Goal: Task Accomplishment & Management: Manage account settings

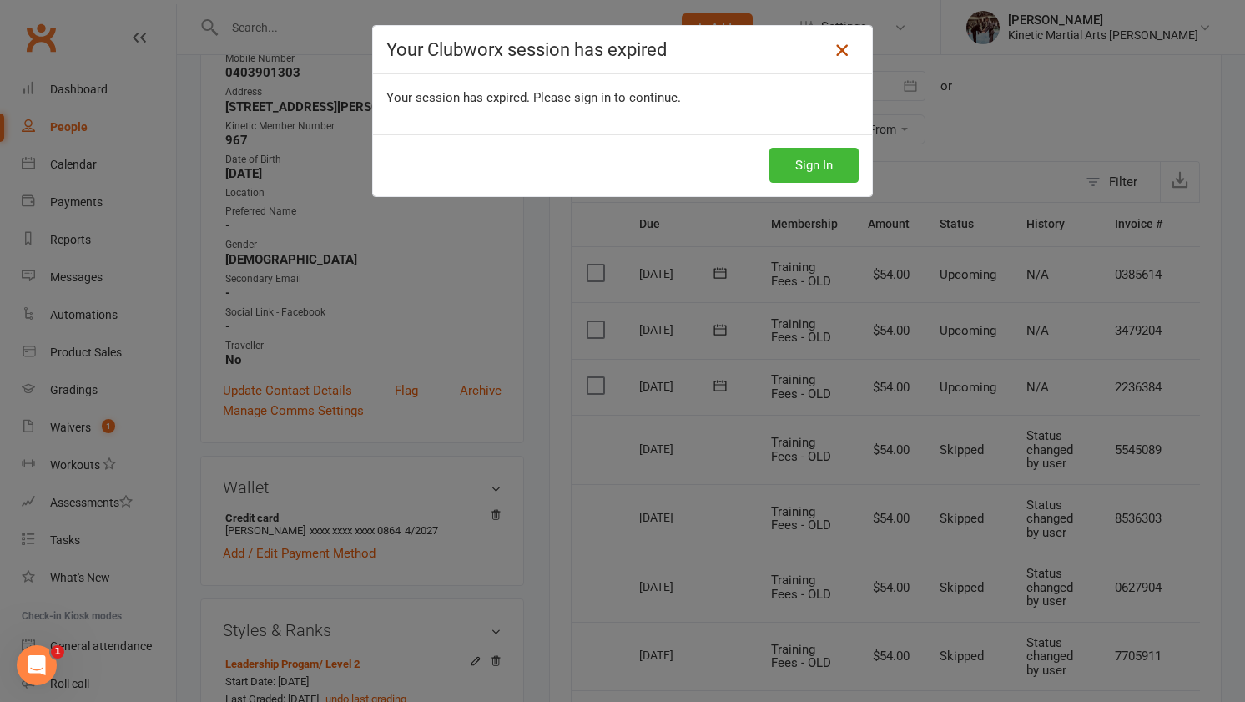
click at [846, 53] on icon at bounding box center [842, 50] width 20 height 20
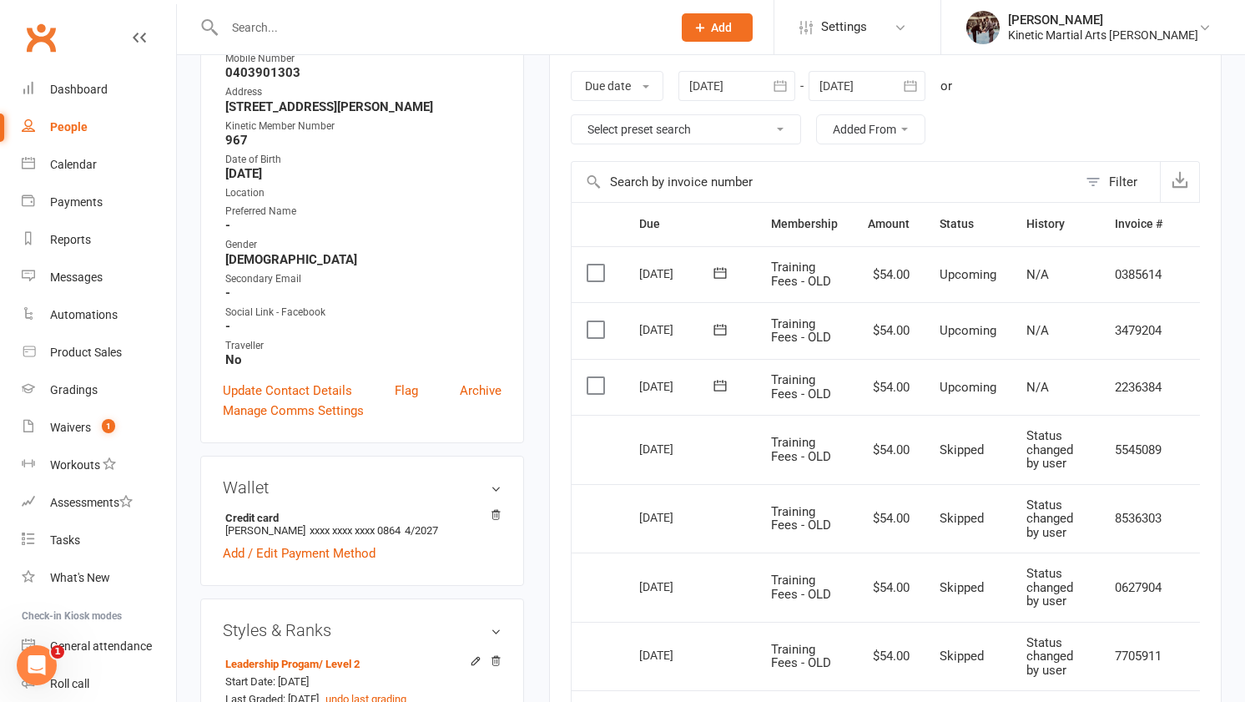
click at [307, 3] on div at bounding box center [430, 27] width 460 height 54
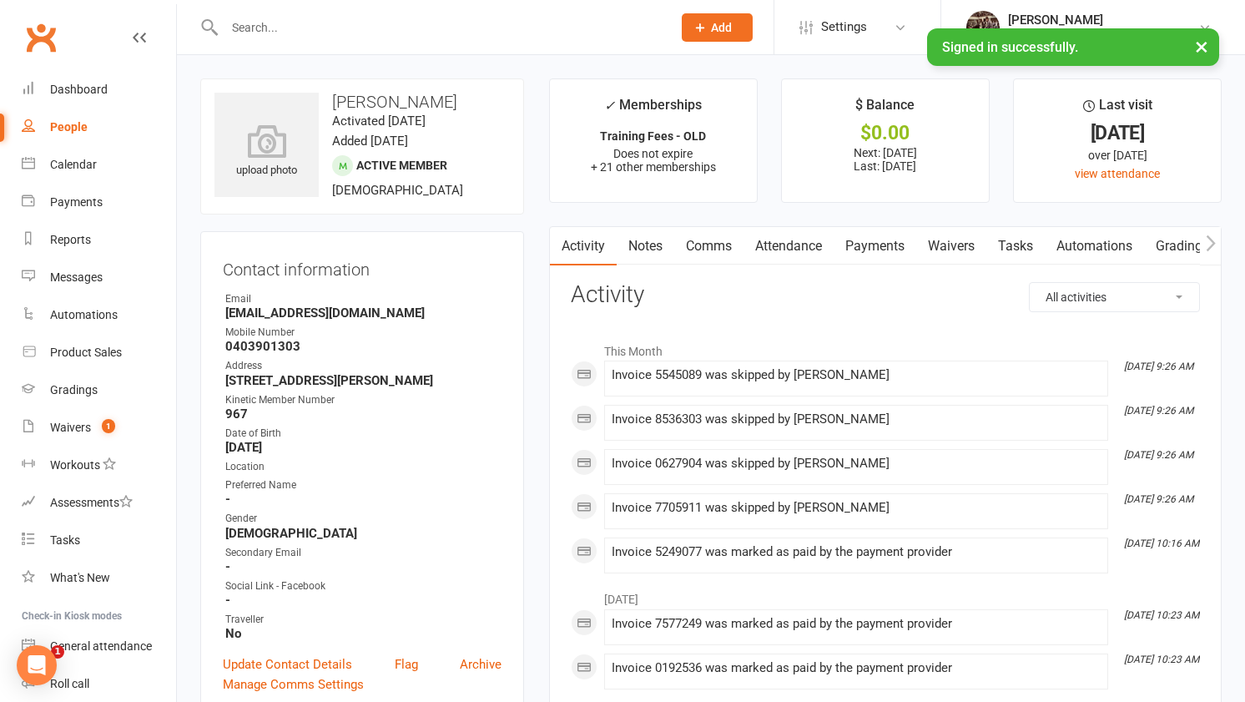
click at [323, 19] on input "text" at bounding box center [439, 27] width 440 height 23
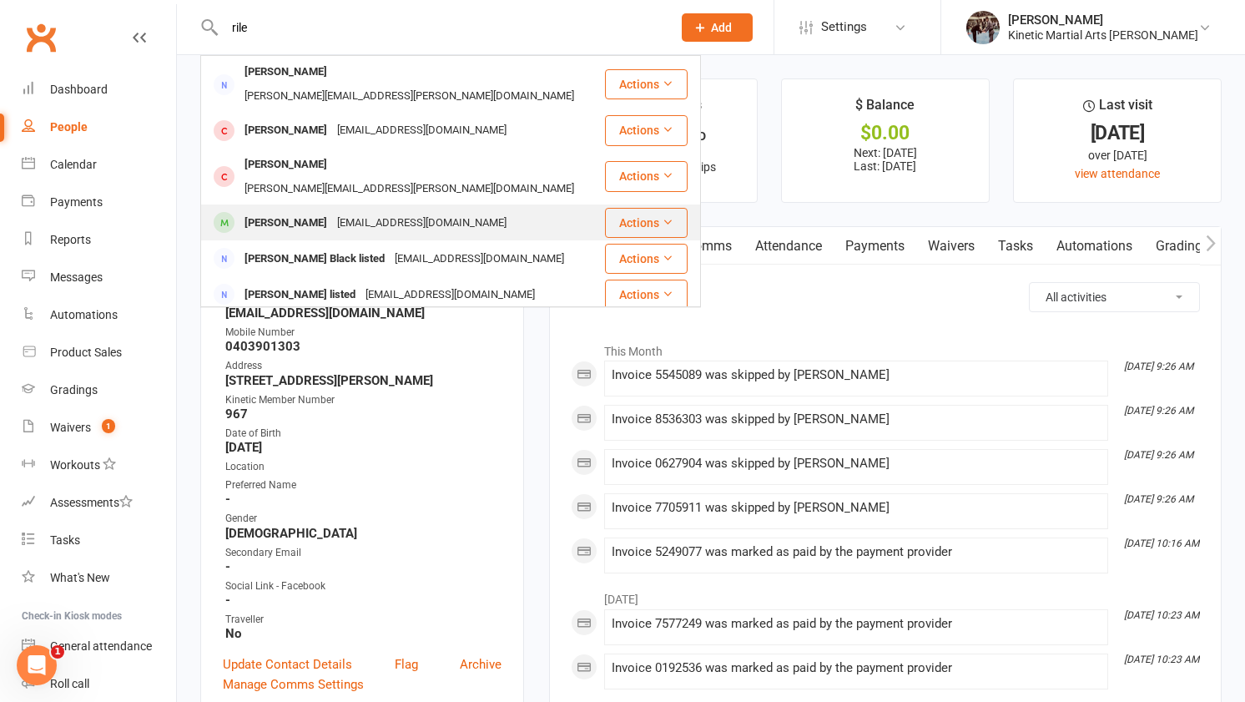
type input "rile"
click at [332, 211] on div "arratanghalngo@yahoo.com" at bounding box center [421, 223] width 179 height 24
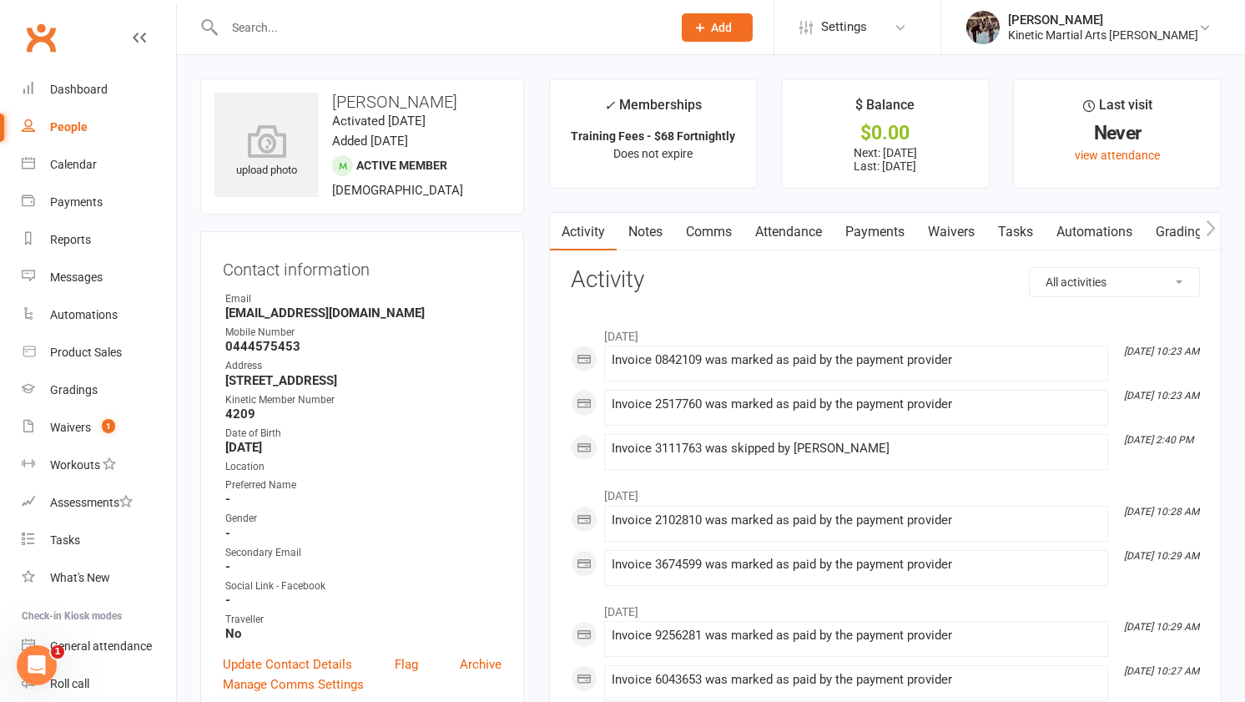
click at [900, 234] on link "Payments" at bounding box center [874, 232] width 83 height 38
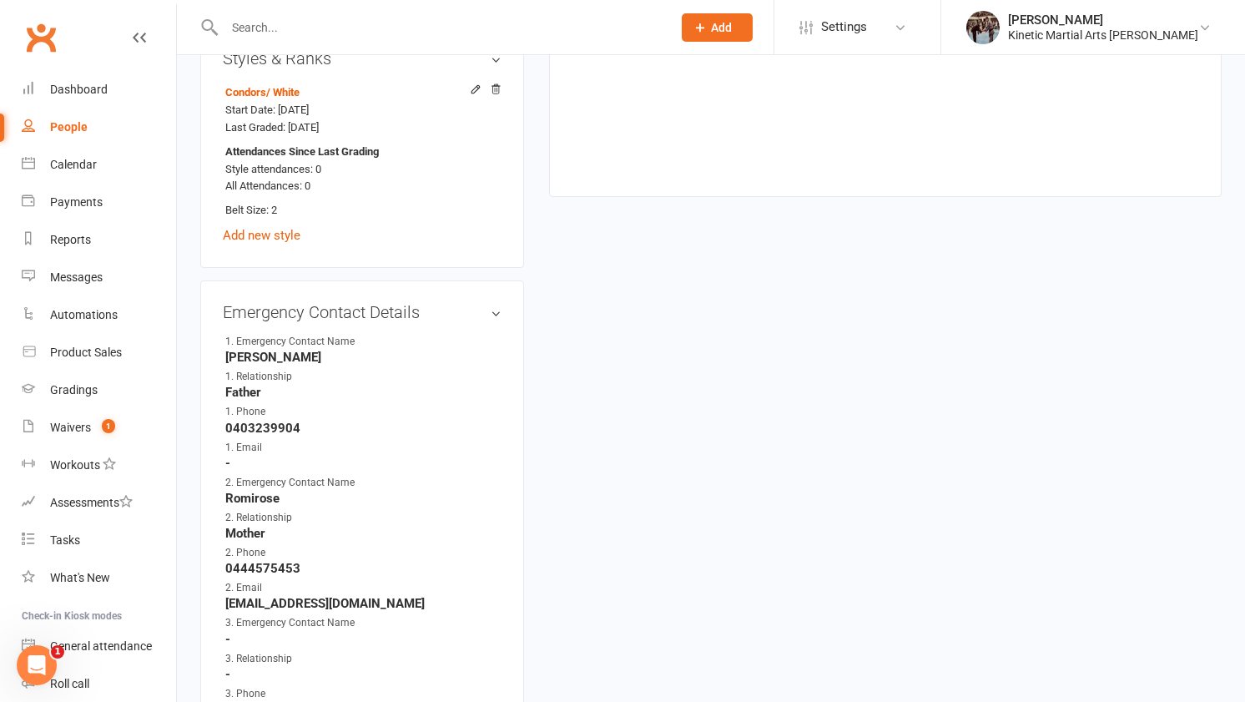
scroll to position [875, 0]
click at [471, 309] on link "edit" at bounding box center [471, 311] width 20 height 14
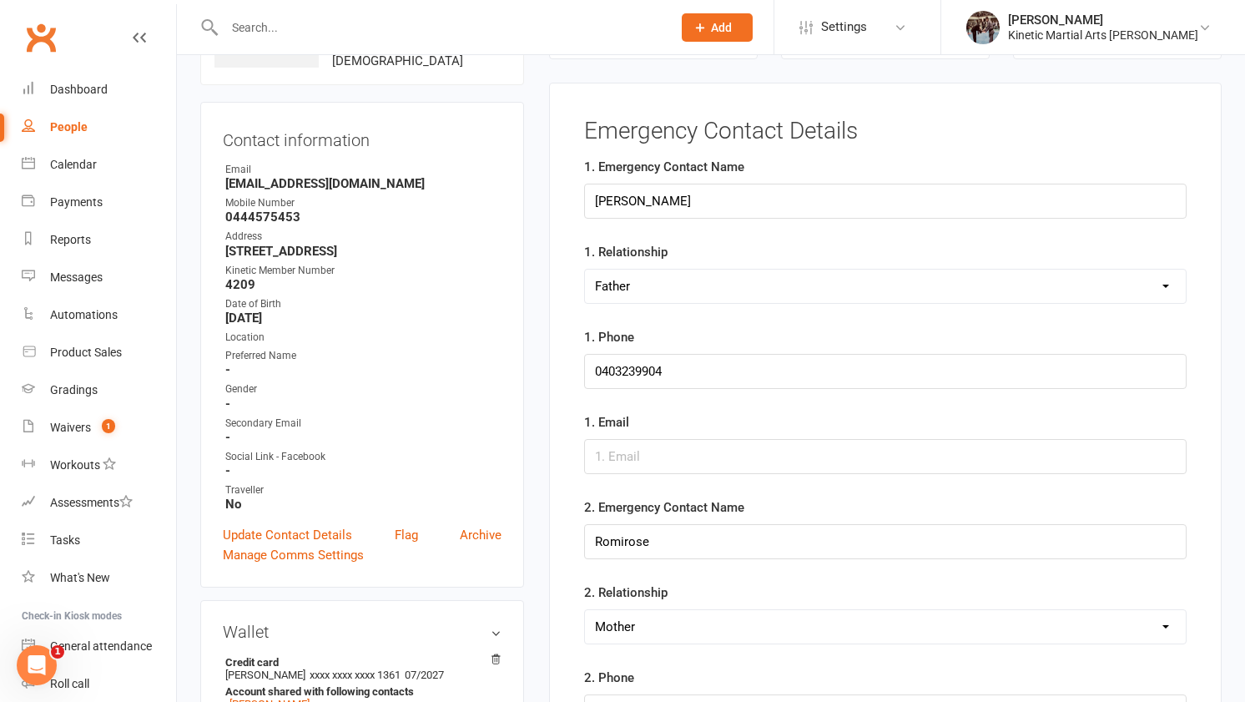
scroll to position [128, 0]
drag, startPoint x: 667, startPoint y: 196, endPoint x: 559, endPoint y: 196, distance: 108.4
click at [558, 196] on div "Emergency Contact Details 1. Emergency Contact Name Rommel 1. Relationship Sele…" at bounding box center [885, 676] width 672 height 1184
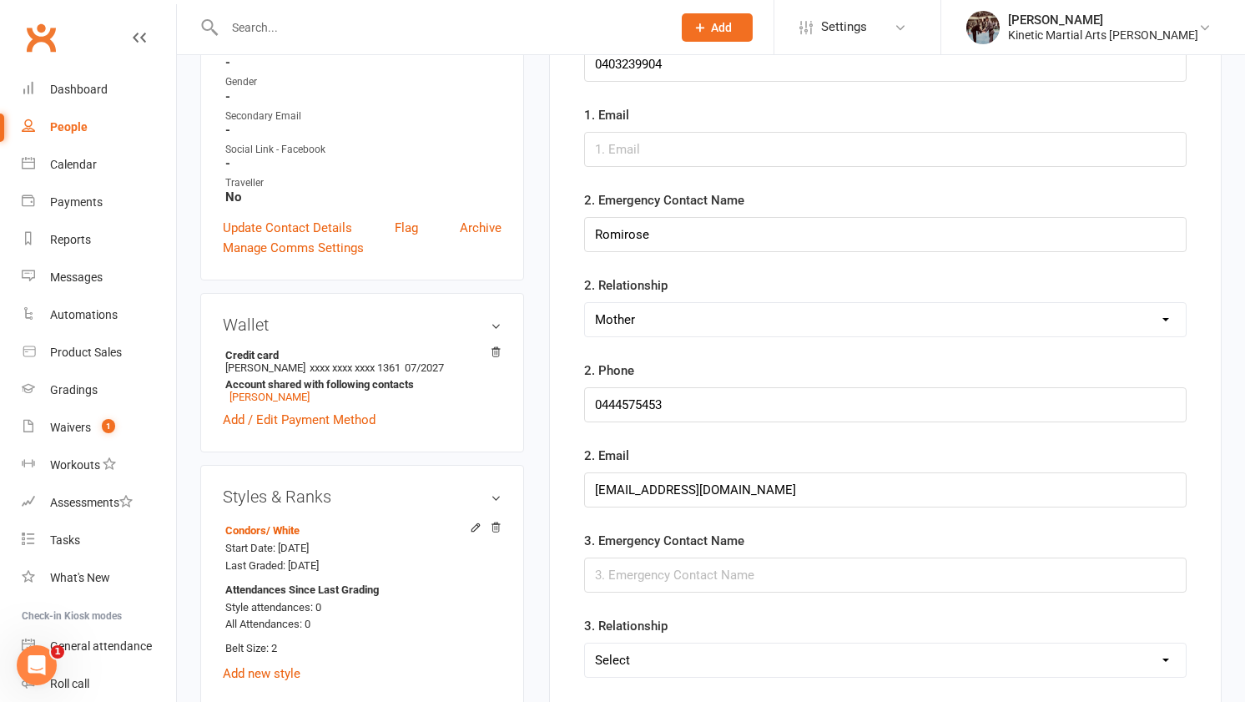
scroll to position [445, 0]
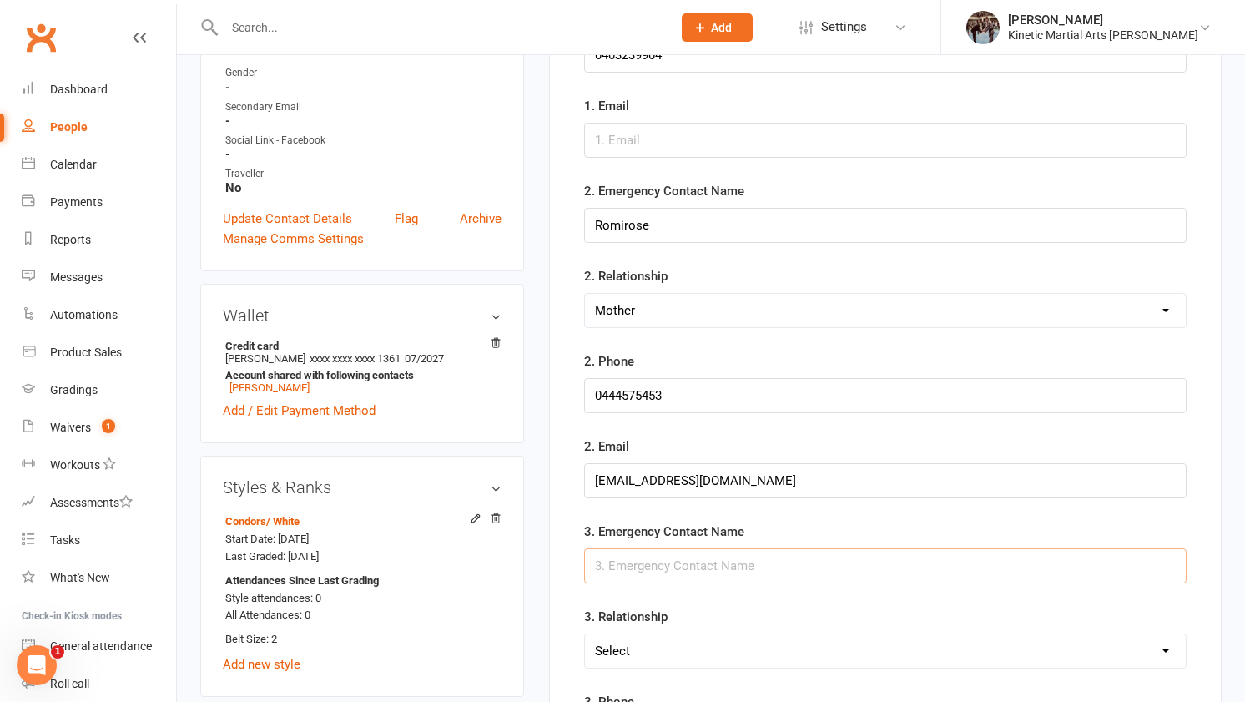
click at [701, 574] on input "text" at bounding box center [885, 565] width 602 height 35
paste input "Rommel"
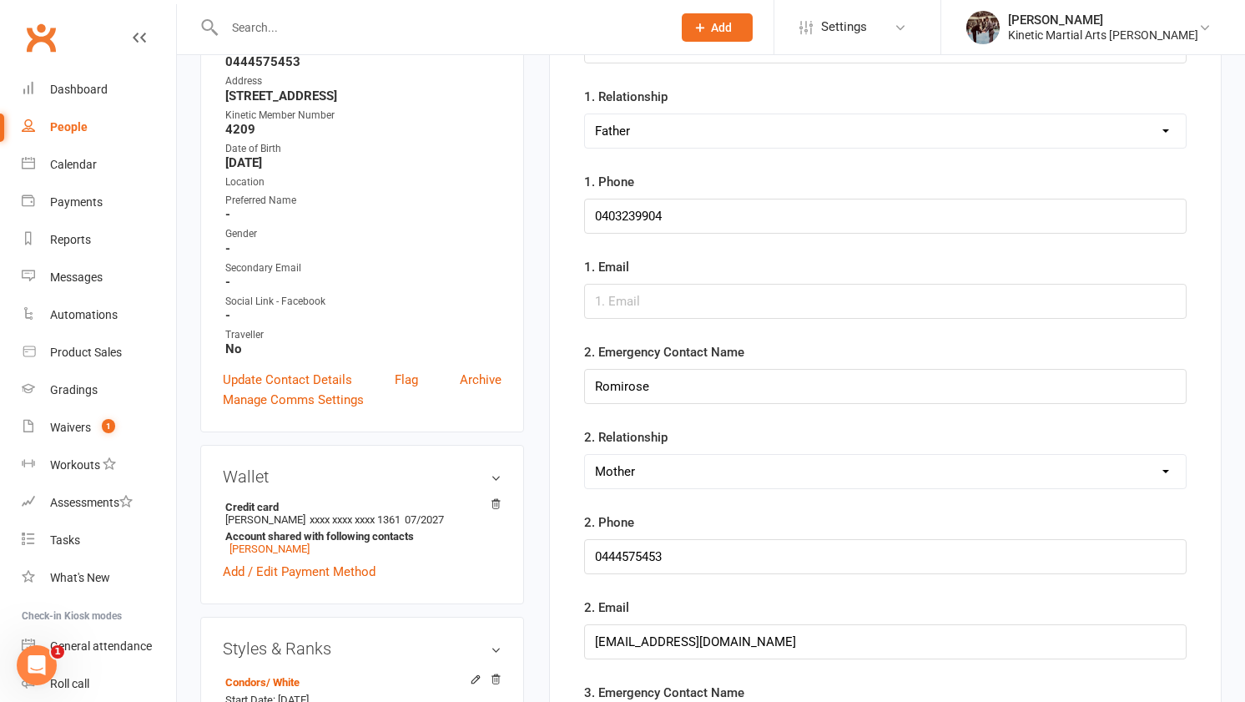
scroll to position [279, 0]
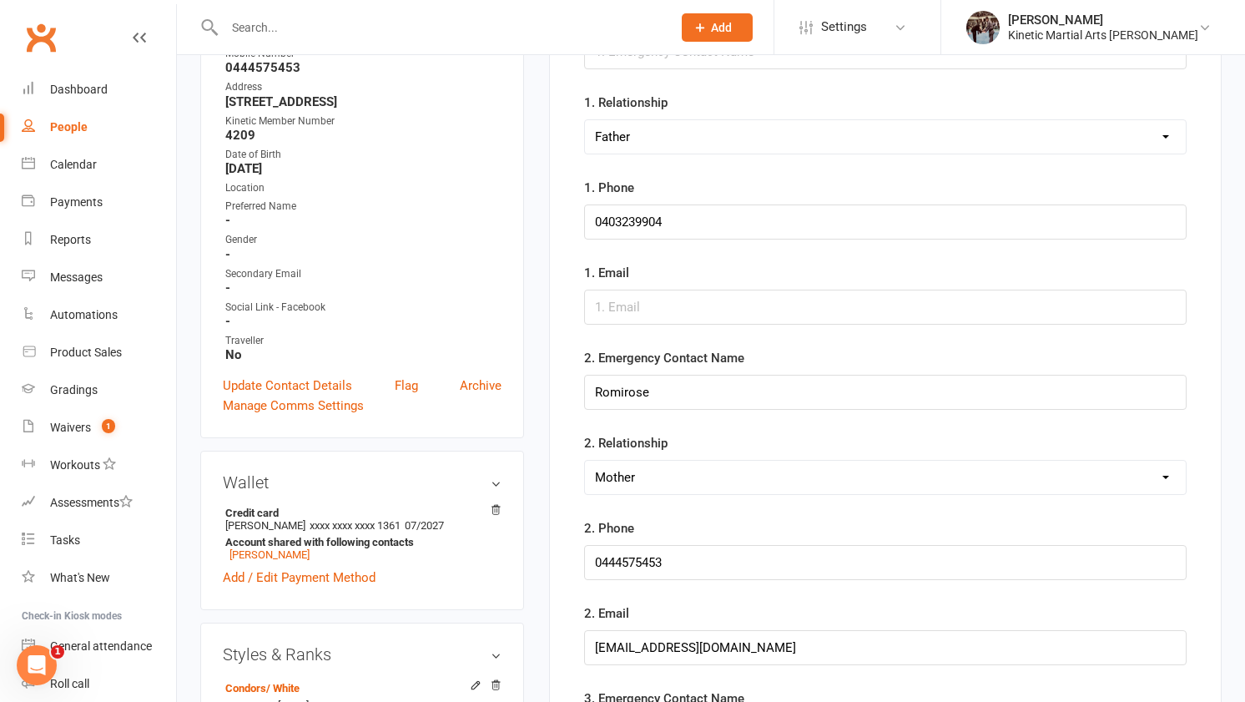
type input "Rommel"
drag, startPoint x: 697, startPoint y: 213, endPoint x: 582, endPoint y: 221, distance: 115.4
click at [582, 221] on main "Emergency Contact Details 1. Emergency Contact Name 1. Relationship Select Moth…" at bounding box center [885, 516] width 629 height 1095
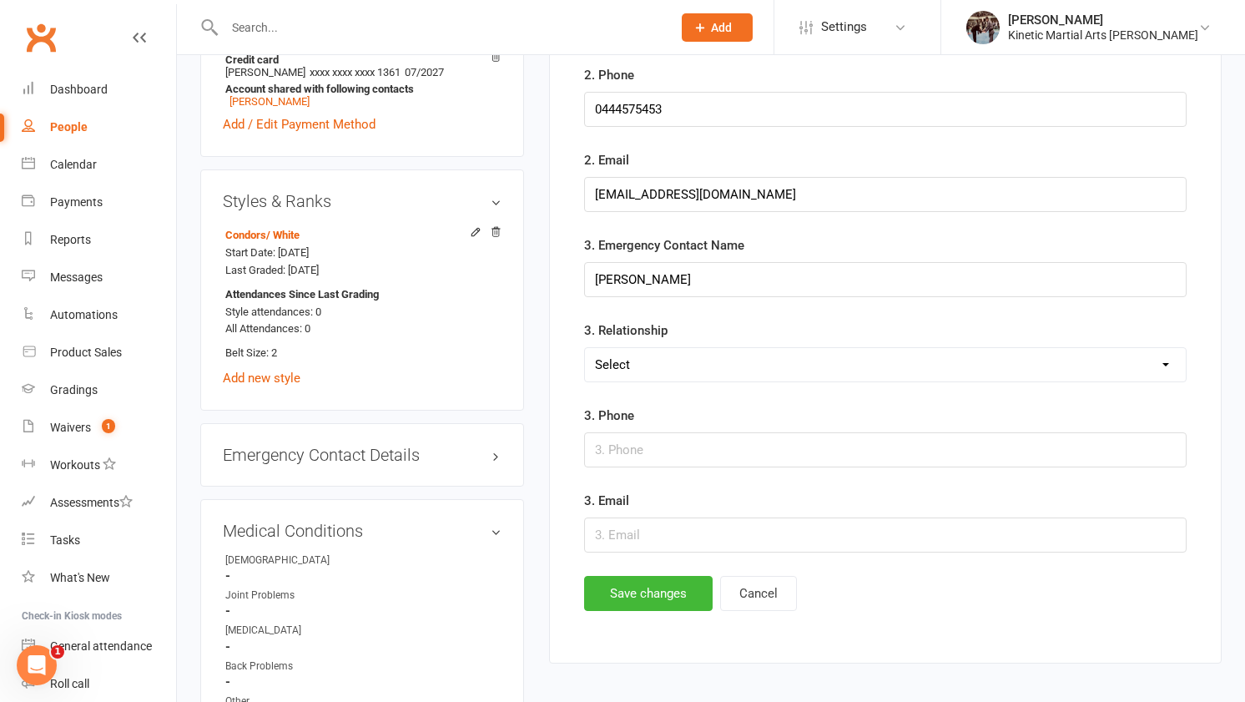
scroll to position [732, 0]
click at [667, 456] on input "text" at bounding box center [885, 448] width 602 height 35
paste input "0403239904"
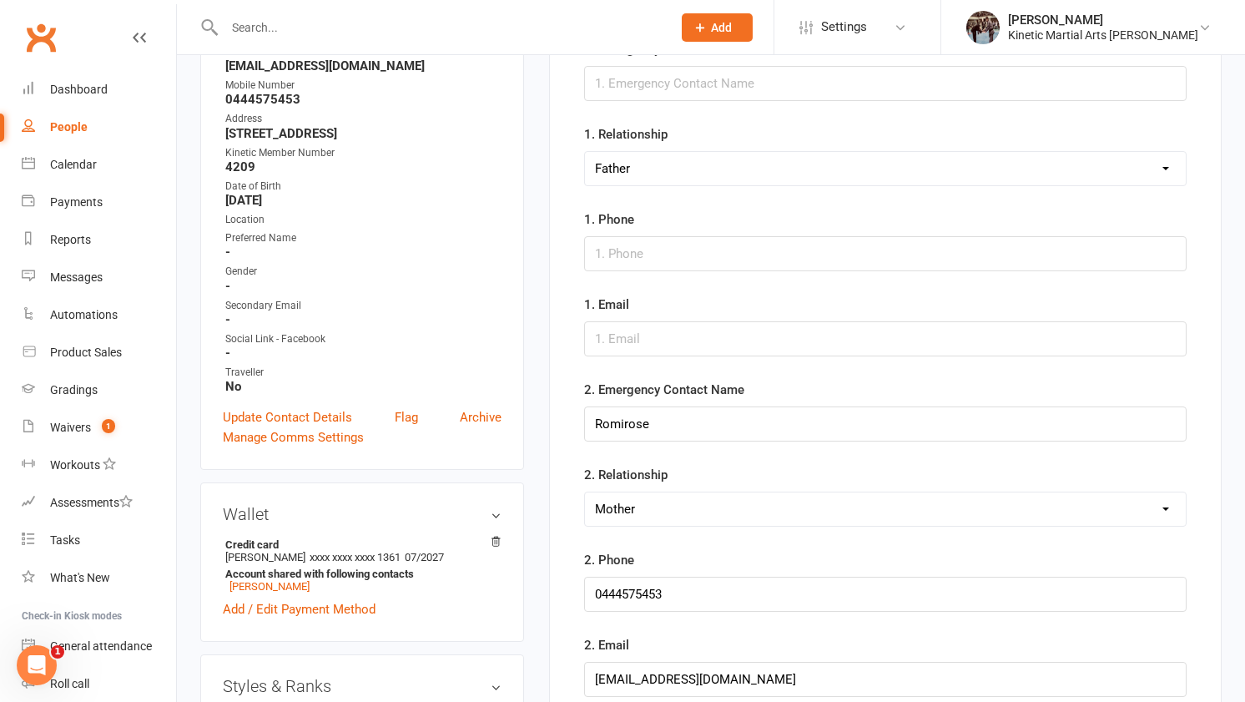
scroll to position [244, 0]
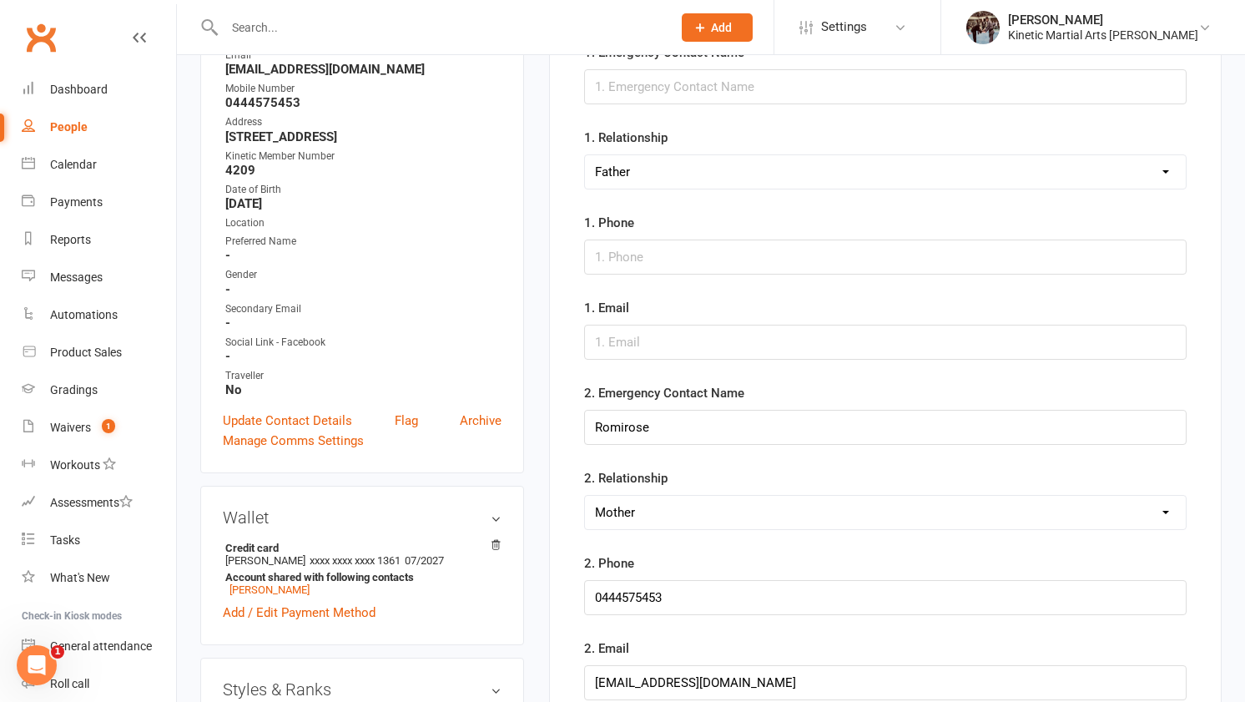
type input "0403239904"
drag, startPoint x: 666, startPoint y: 440, endPoint x: 584, endPoint y: 431, distance: 83.1
click at [584, 431] on input "Romirose" at bounding box center [885, 427] width 602 height 35
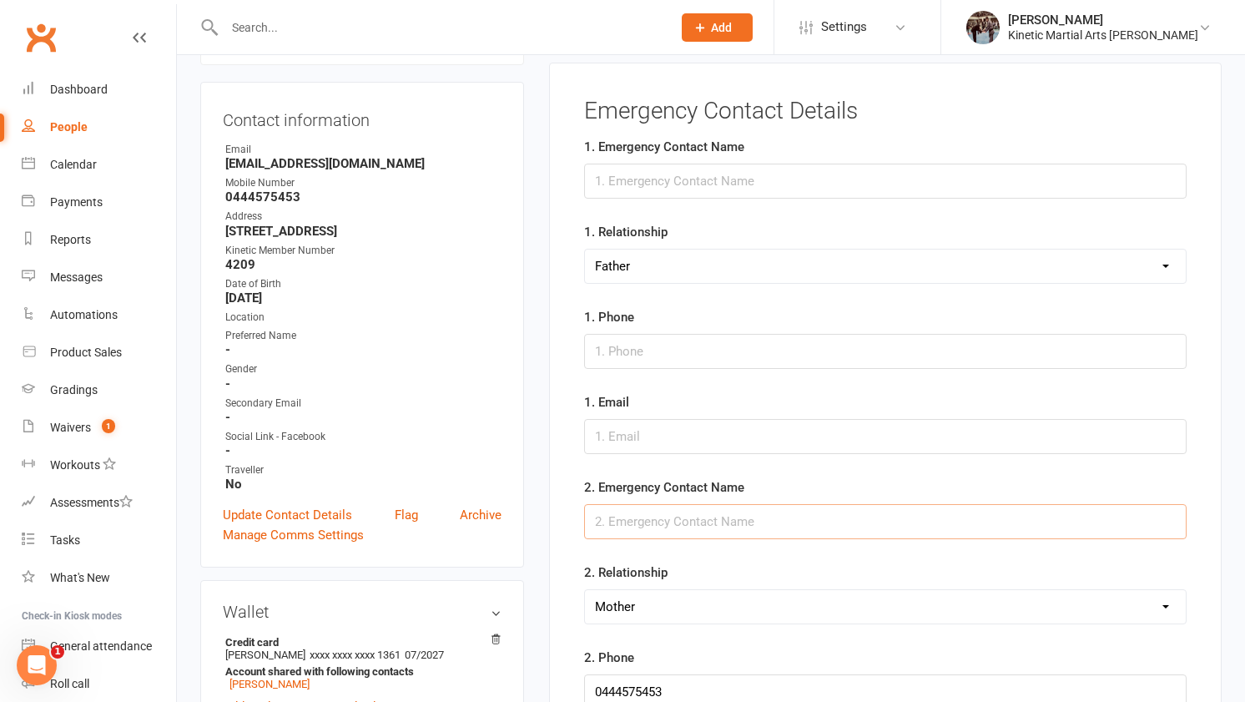
scroll to position [132, 0]
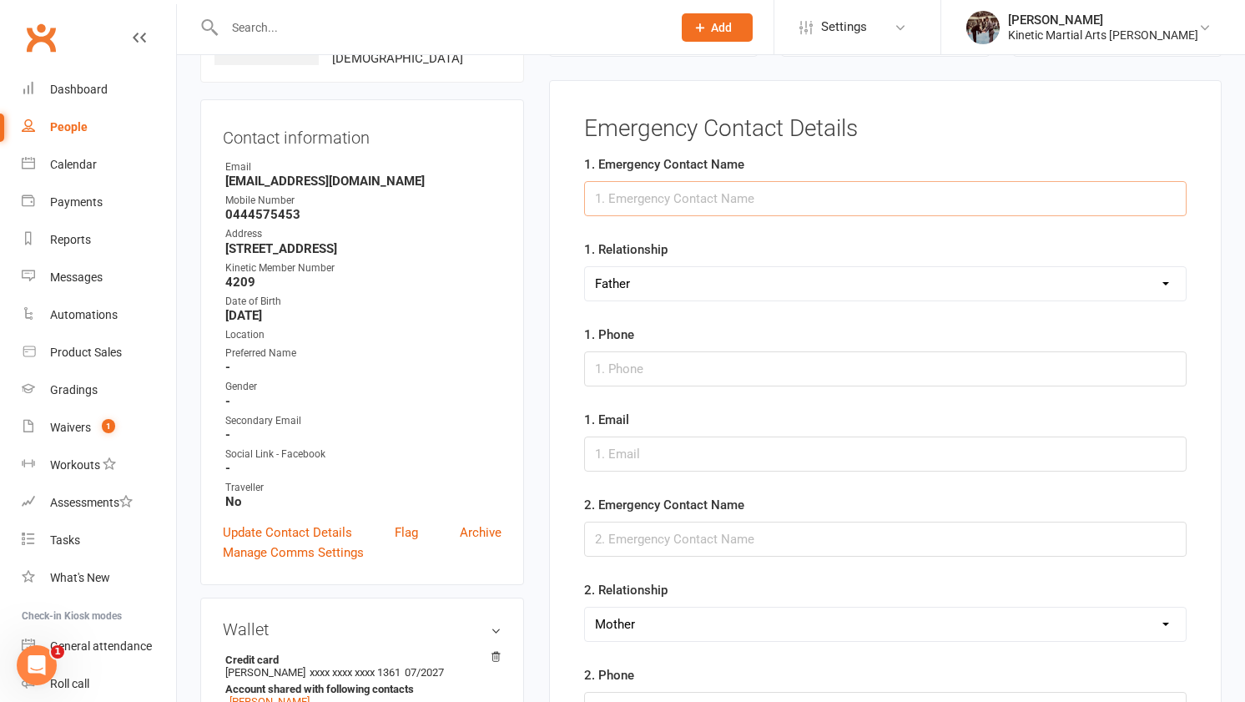
click at [682, 212] on input "text" at bounding box center [885, 198] width 602 height 35
paste input "Romirose"
type input "Romirose"
click at [697, 286] on select "Select Mother Father Wife / Girlfriend Husband / Boyfriend Grandmother / Aunt G…" at bounding box center [885, 283] width 601 height 33
select select "Mother"
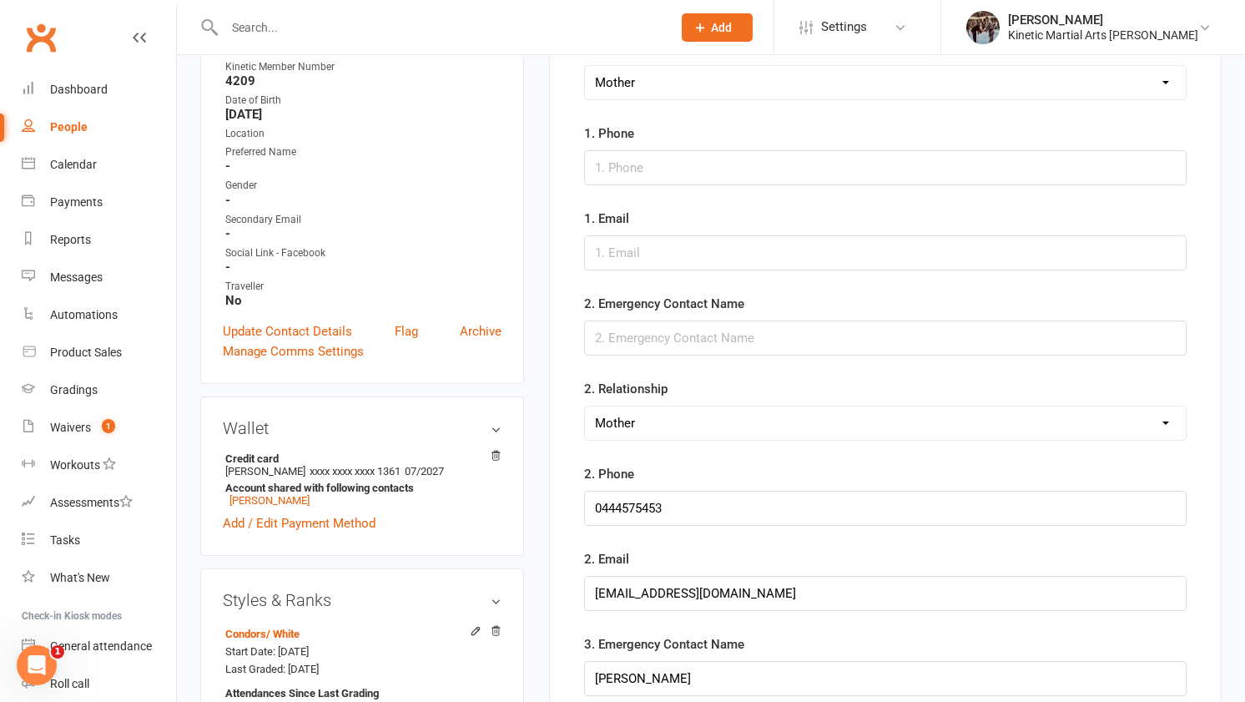
scroll to position [334, 0]
drag, startPoint x: 700, startPoint y: 510, endPoint x: 562, endPoint y: 510, distance: 137.6
click at [562, 510] on div "Emergency Contact Details 1. Emergency Contact Name Romirose 1. Relationship Se…" at bounding box center [885, 470] width 672 height 1184
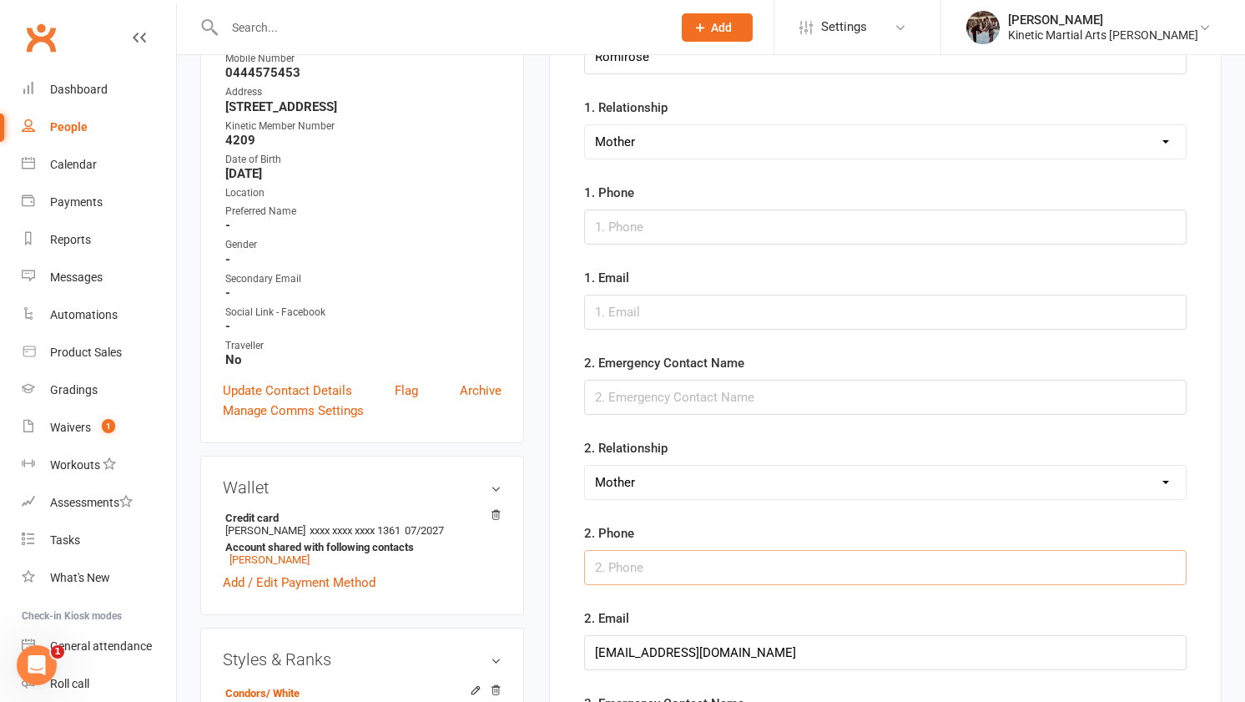
scroll to position [272, 0]
click at [671, 229] on input "text" at bounding box center [885, 228] width 602 height 35
paste input "0444575453"
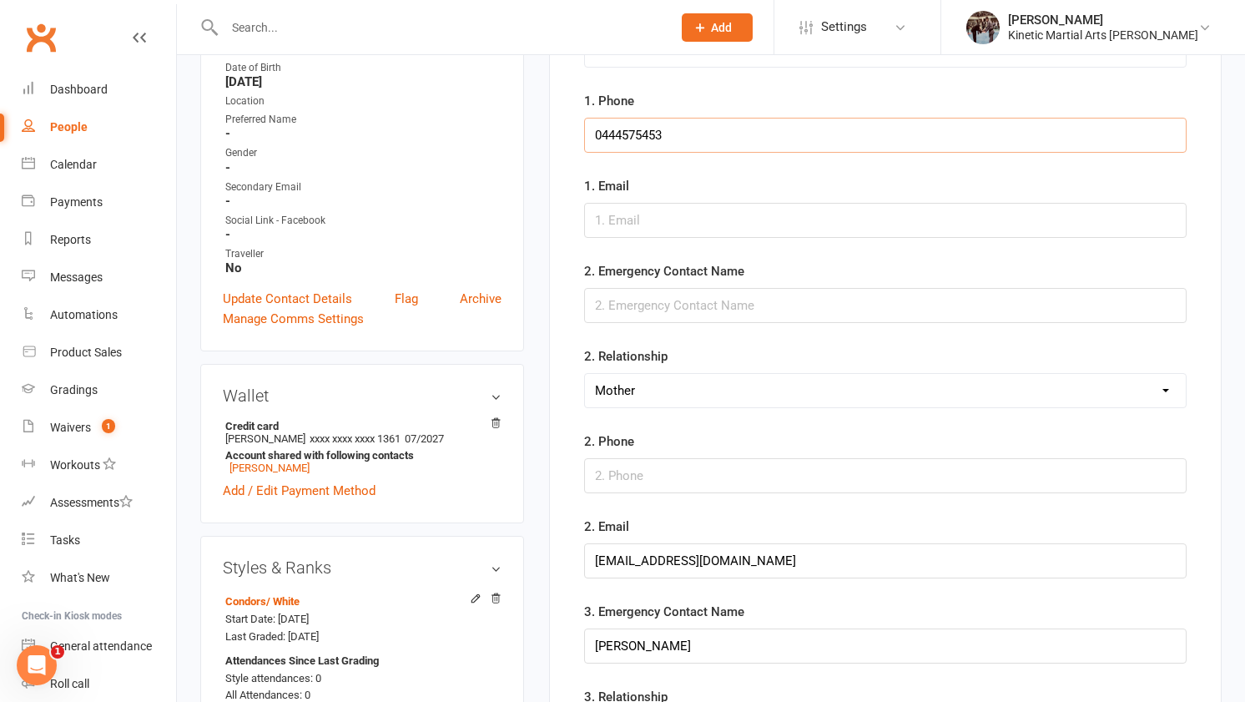
scroll to position [367, 0]
type input "0444575453"
drag, startPoint x: 772, startPoint y: 558, endPoint x: 570, endPoint y: 556, distance: 201.9
click at [571, 556] on main "Emergency Contact Details 1. Emergency Contact Name Romirose 1. Relationship Se…" at bounding box center [885, 428] width 629 height 1095
click at [671, 230] on input "text" at bounding box center [885, 218] width 602 height 35
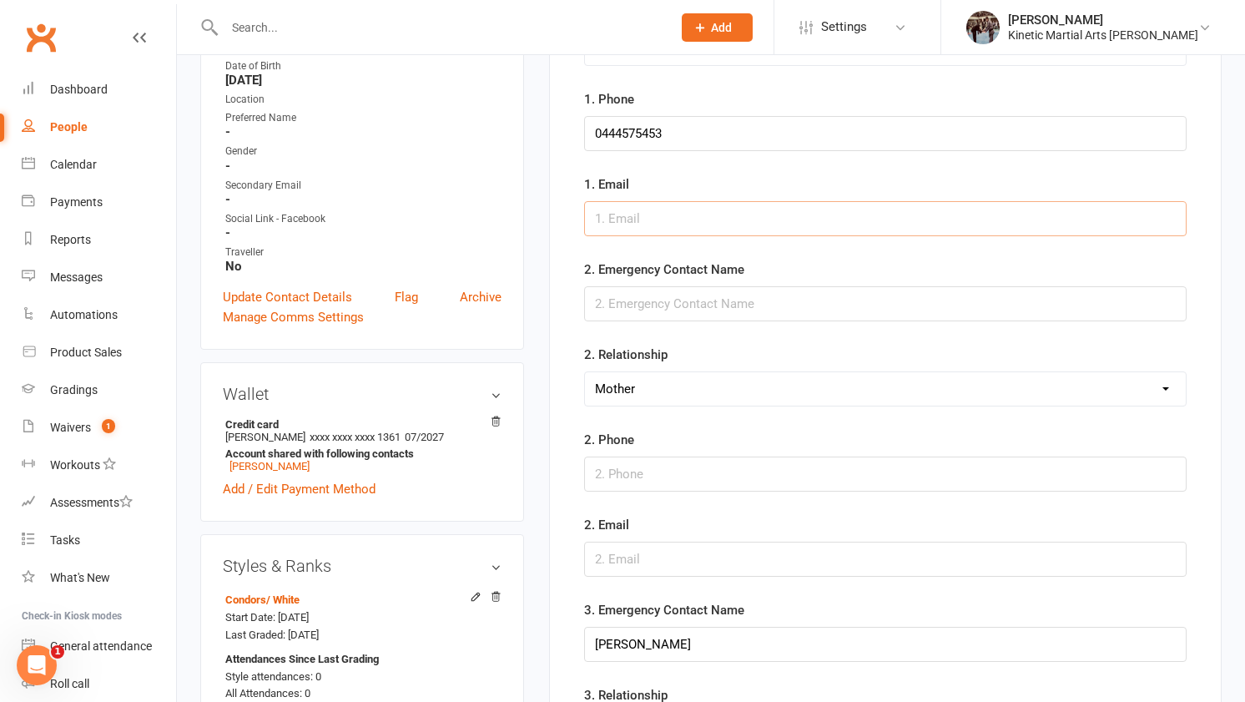
paste input "arratanghalngo@yahoo.com"
type input "arratanghalngo@yahoo.com"
click at [674, 405] on select "Select Mother Father Wife / Girlfriend Husband / Boyfriend Grandmother / Aunt G…" at bounding box center [885, 388] width 601 height 33
select select "Father"
drag, startPoint x: 685, startPoint y: 541, endPoint x: 592, endPoint y: 642, distance: 137.6
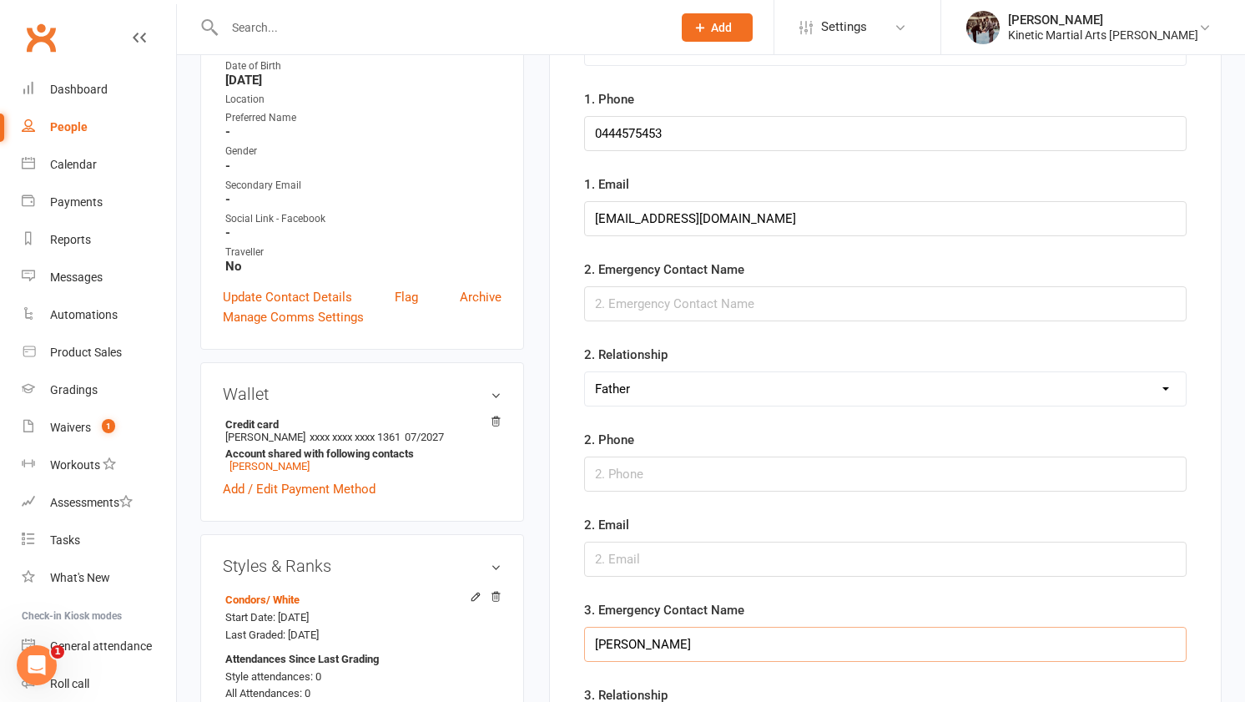
click at [592, 642] on input "Rommel" at bounding box center [885, 643] width 602 height 35
click at [645, 319] on input "text" at bounding box center [885, 303] width 602 height 35
paste input "Rommel"
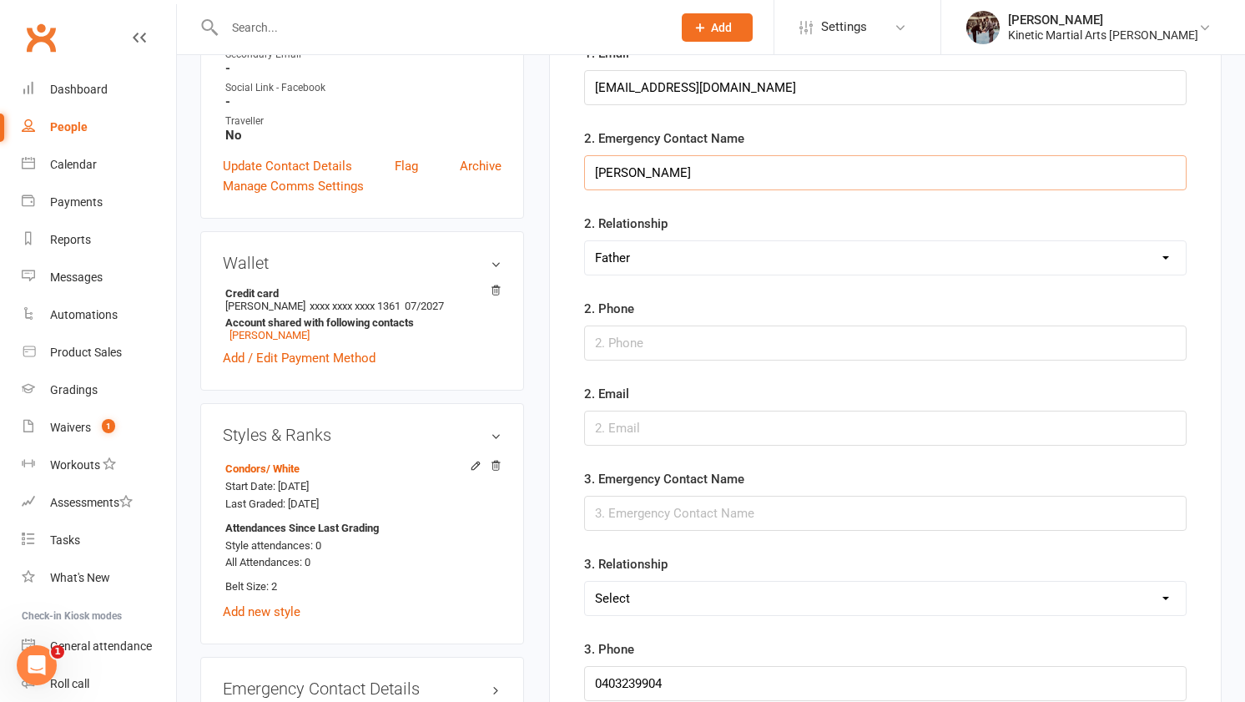
scroll to position [542, 0]
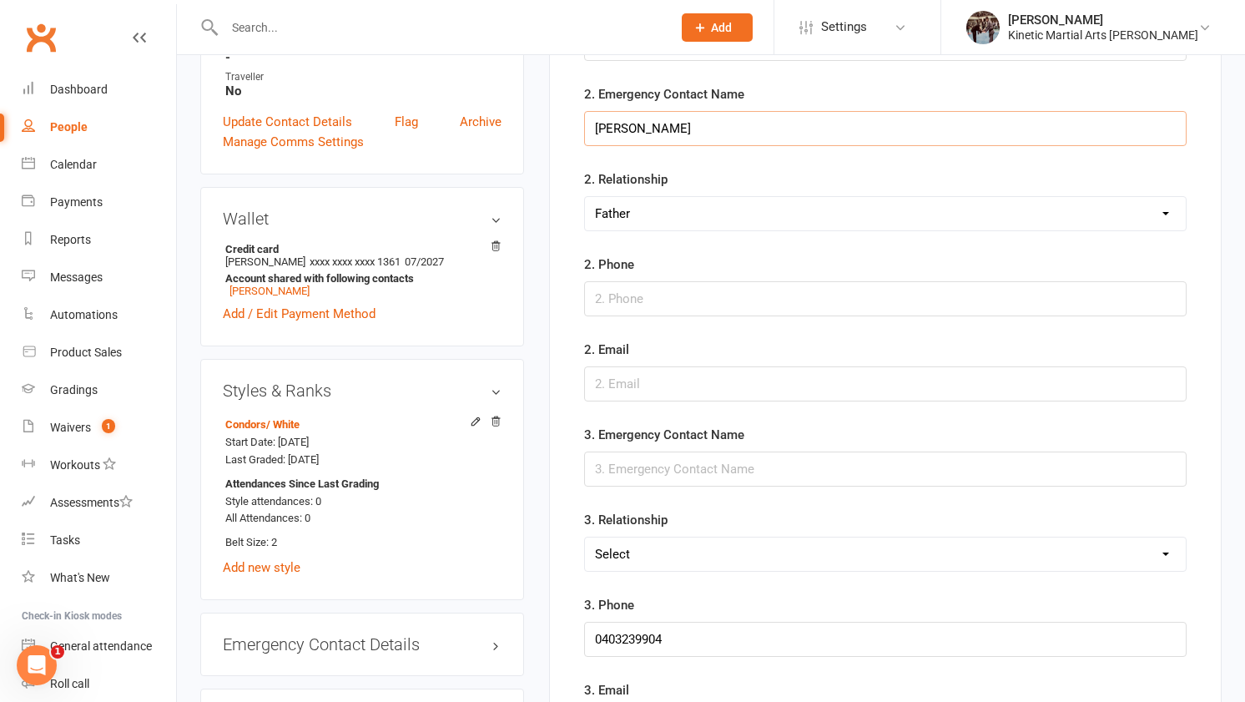
type input "Rommel"
drag, startPoint x: 692, startPoint y: 632, endPoint x: 560, endPoint y: 631, distance: 131.8
click at [560, 631] on div "Emergency Contact Details 1. Emergency Contact Name Romirose 1. Relationship Se…" at bounding box center [885, 262] width 672 height 1184
click at [674, 304] on input "text" at bounding box center [885, 298] width 602 height 35
paste input "0403239904"
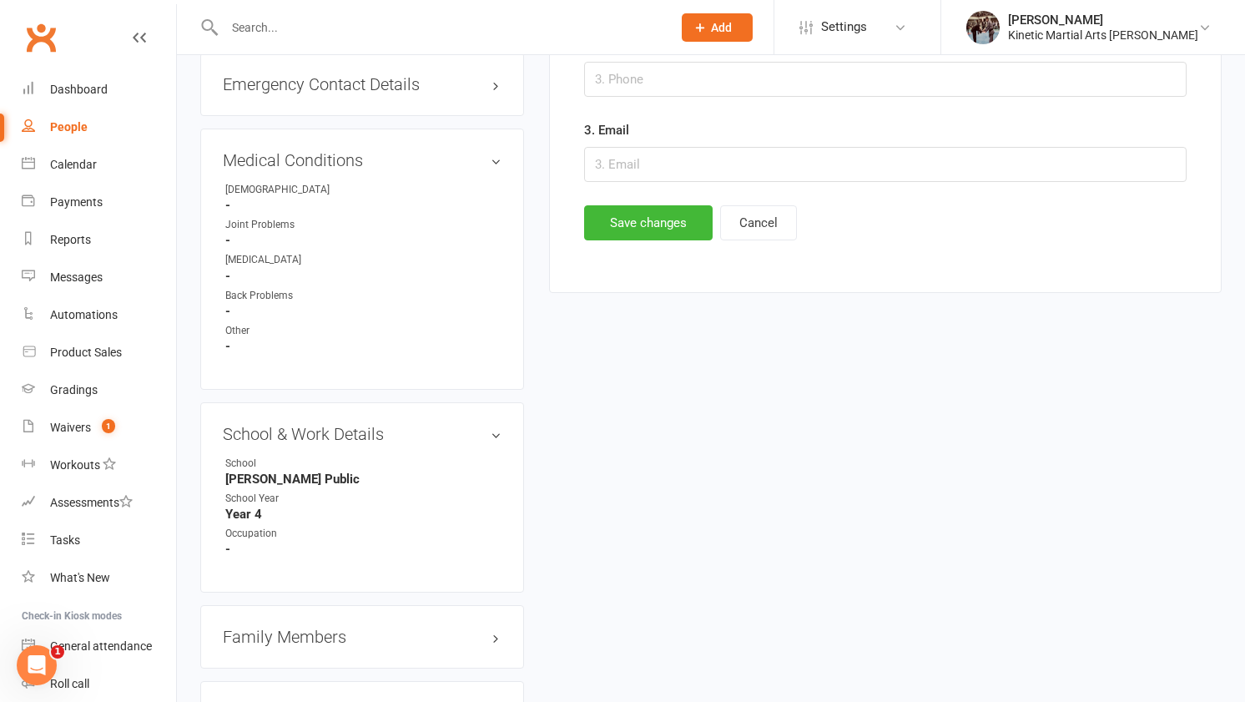
scroll to position [1171, 0]
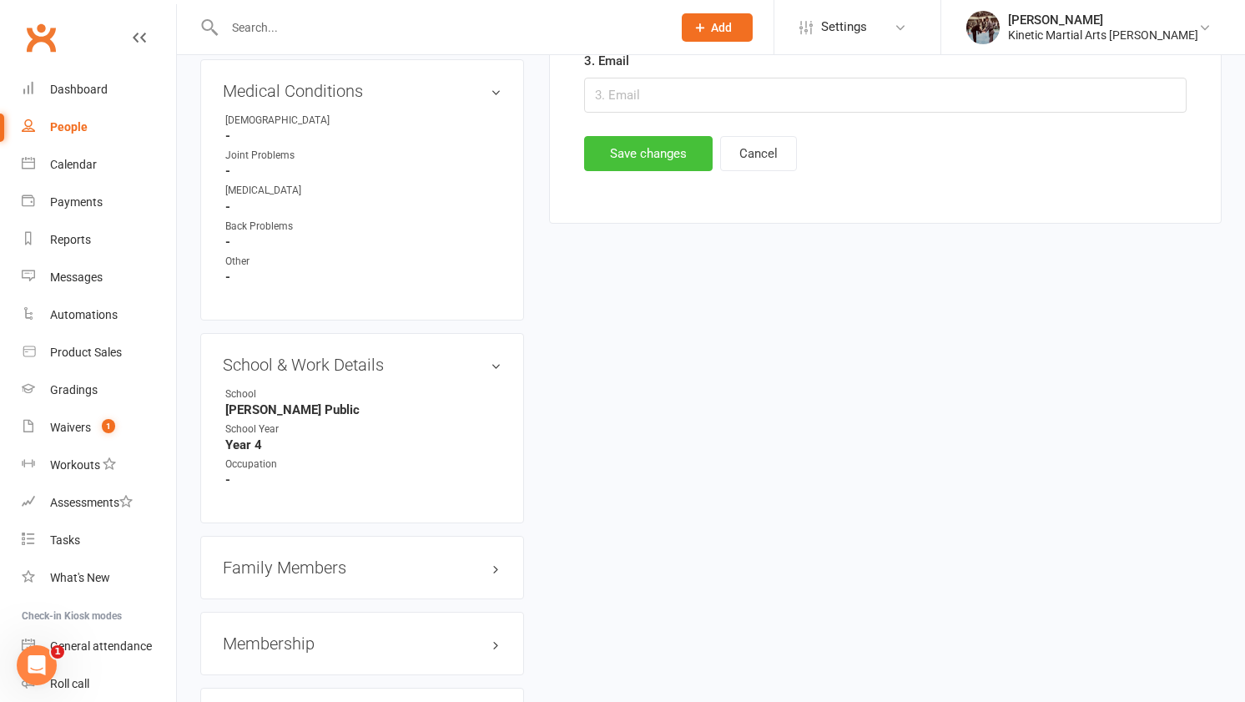
type input "0403239904"
click at [654, 159] on button "Save changes" at bounding box center [648, 153] width 128 height 35
click at [792, 289] on div "upload photo Riley Ngo Activated 24 May, 2025 Added 22 May, 2025 Active member …" at bounding box center [711, 83] width 1046 height 2352
click at [506, 14] on div at bounding box center [430, 27] width 460 height 54
click at [451, 38] on input "text" at bounding box center [439, 27] width 440 height 23
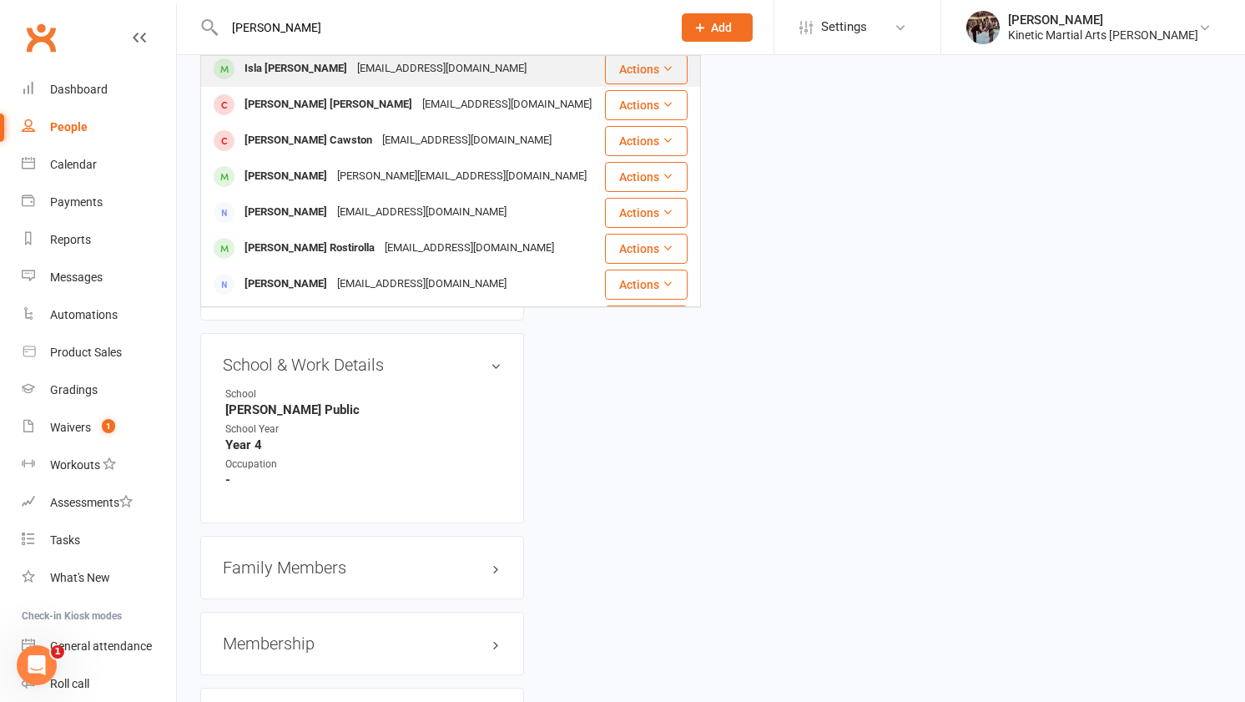
scroll to position [151, 0]
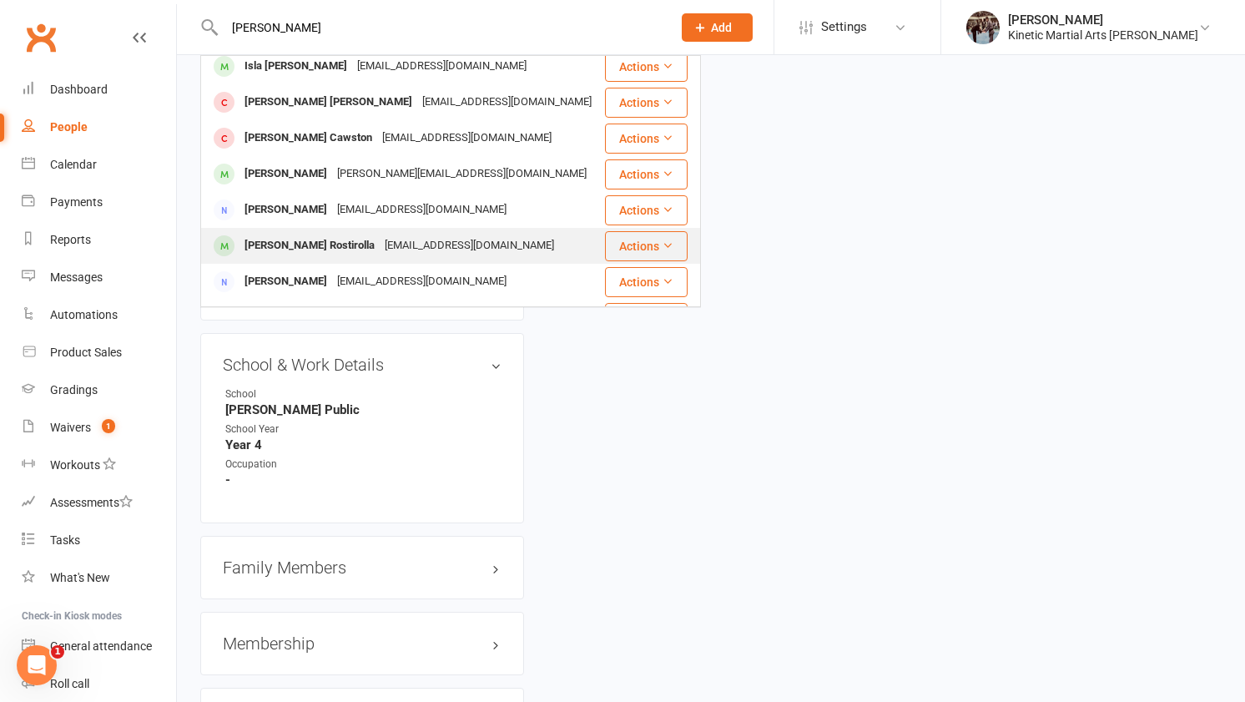
type input "cooper"
click at [389, 240] on div "m_plebani@hotmail.com" at bounding box center [469, 246] width 179 height 24
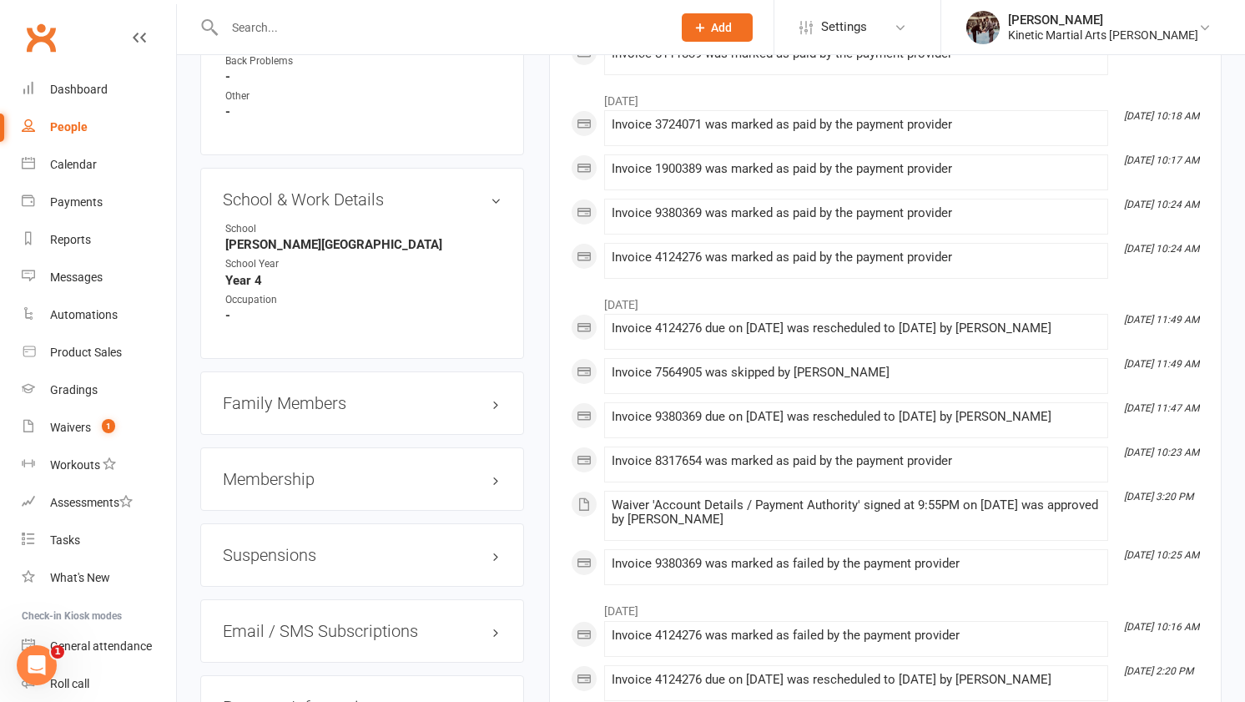
scroll to position [1801, 0]
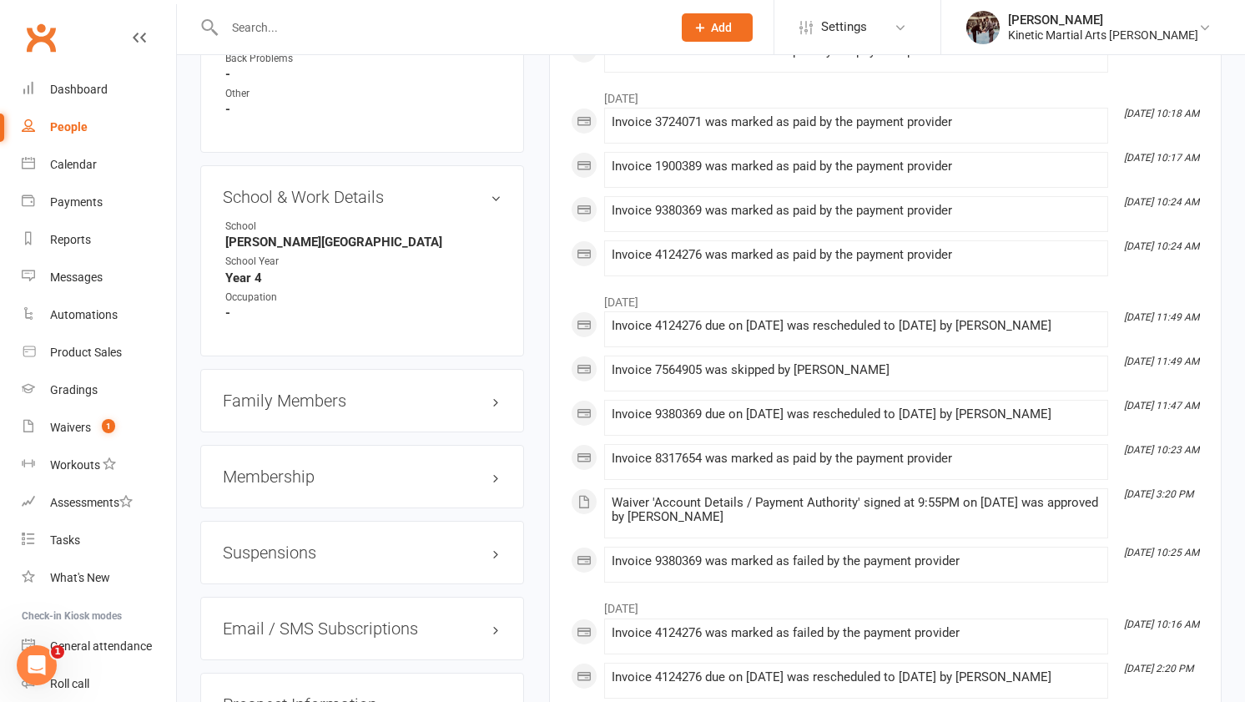
click at [368, 467] on h3 "Membership" at bounding box center [362, 476] width 279 height 18
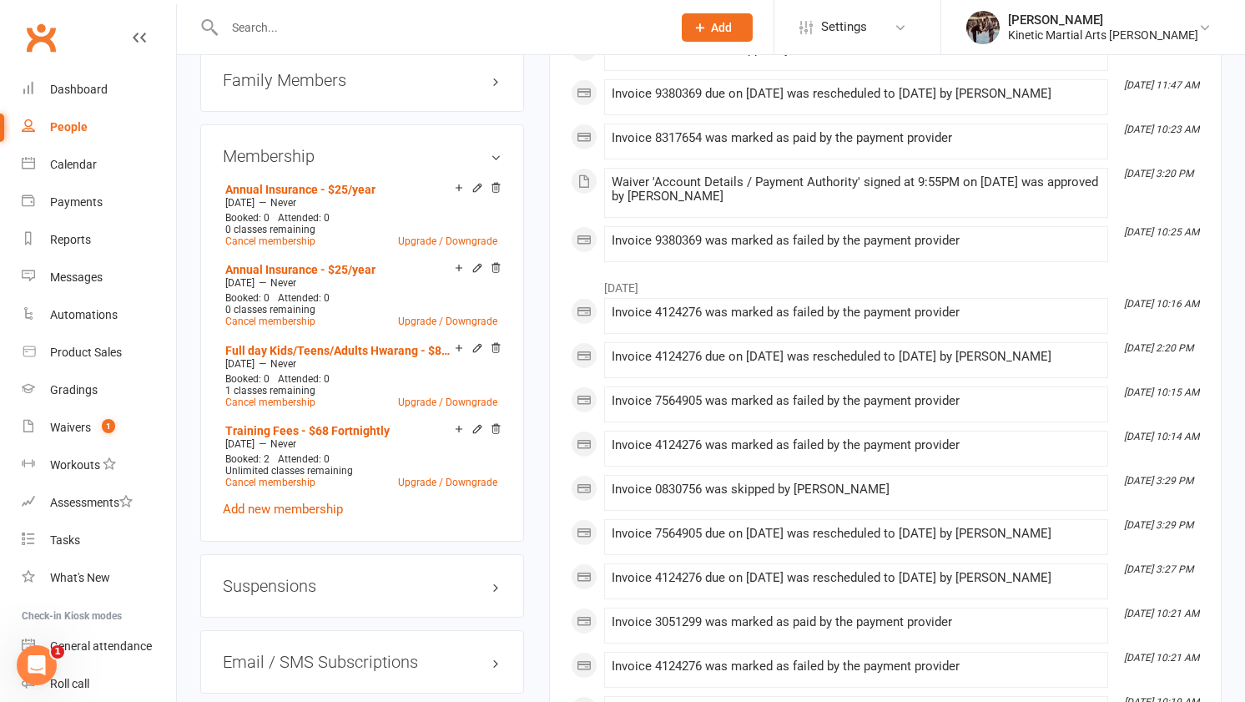
scroll to position [2115, 0]
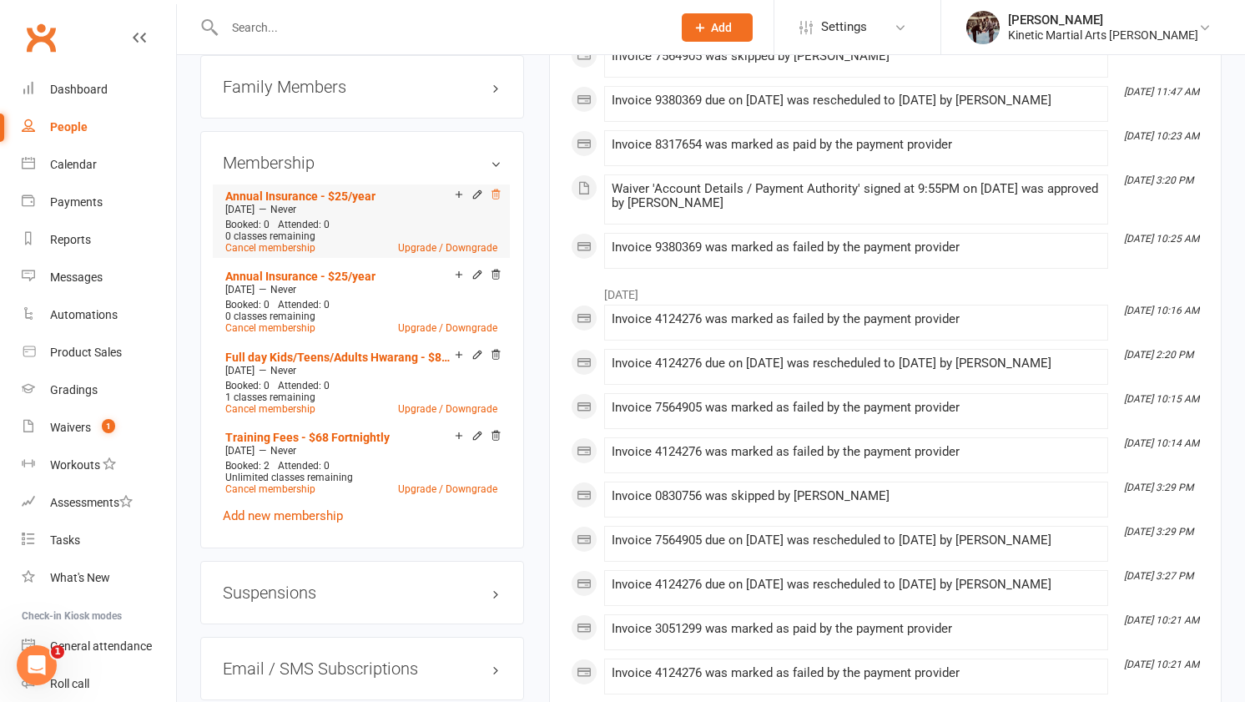
click at [497, 189] on icon at bounding box center [496, 195] width 12 height 12
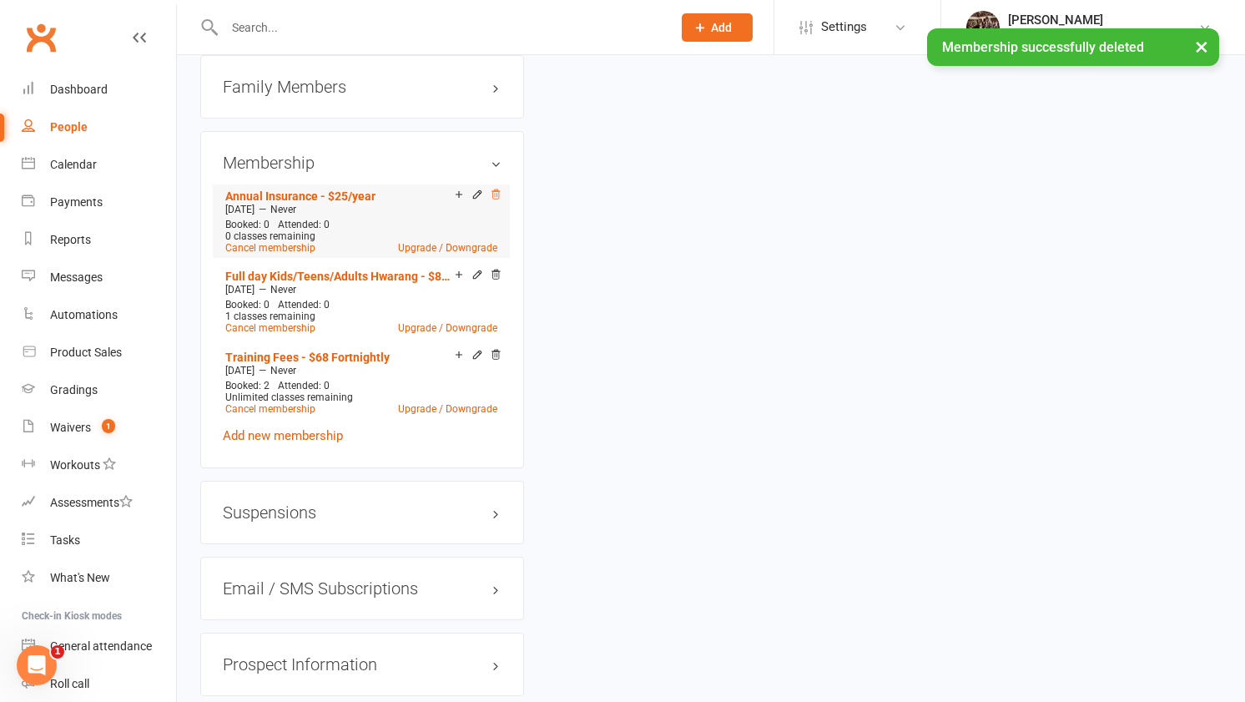
click at [496, 189] on icon at bounding box center [496, 195] width 12 height 12
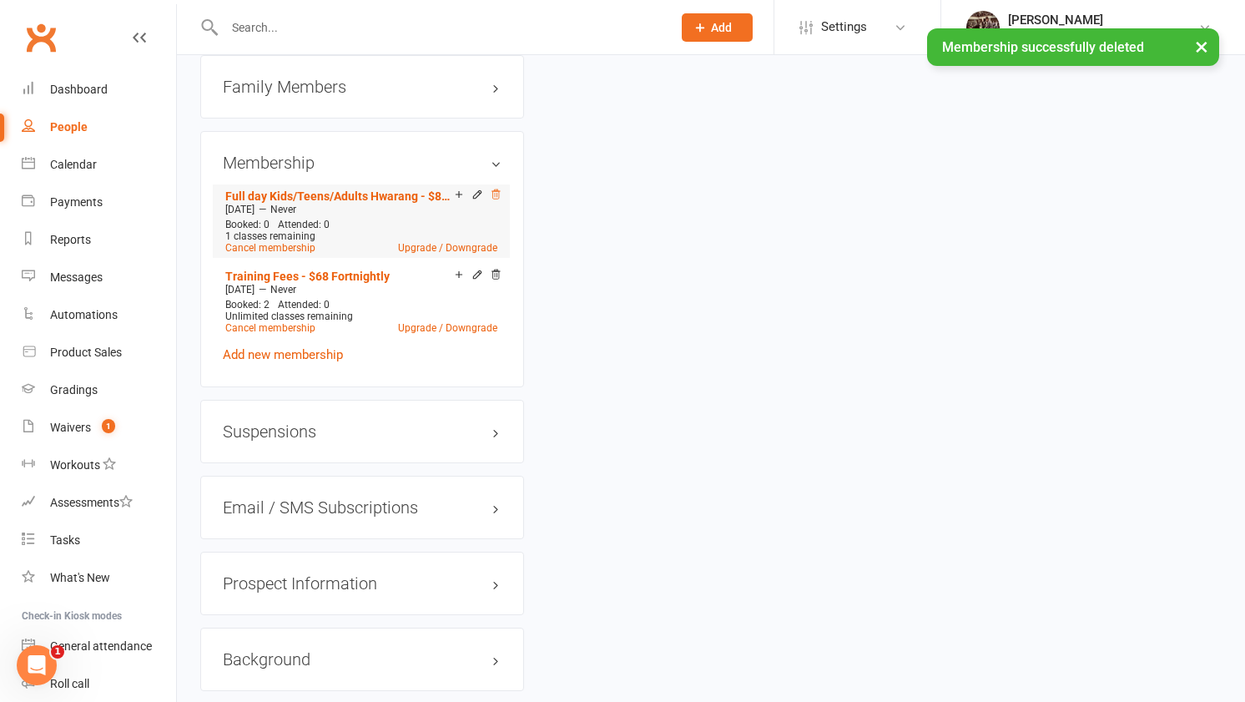
click at [495, 189] on icon at bounding box center [496, 195] width 12 height 12
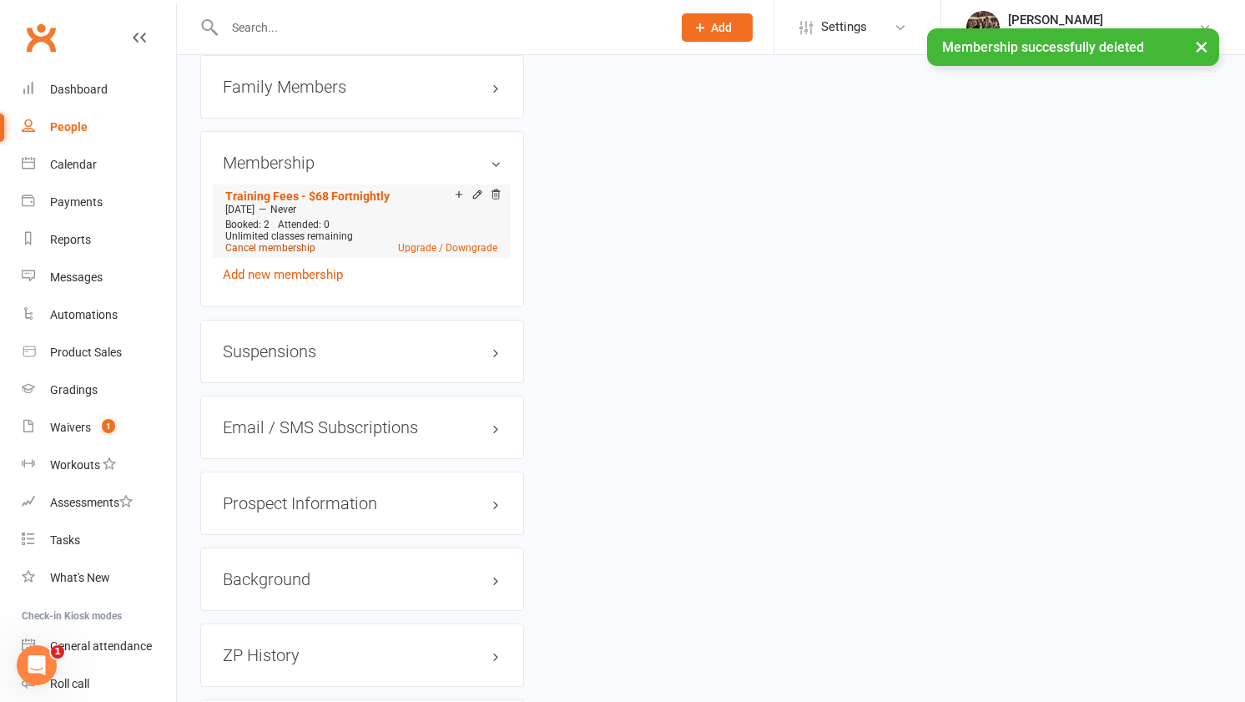
click at [286, 242] on link "Cancel membership" at bounding box center [270, 248] width 90 height 12
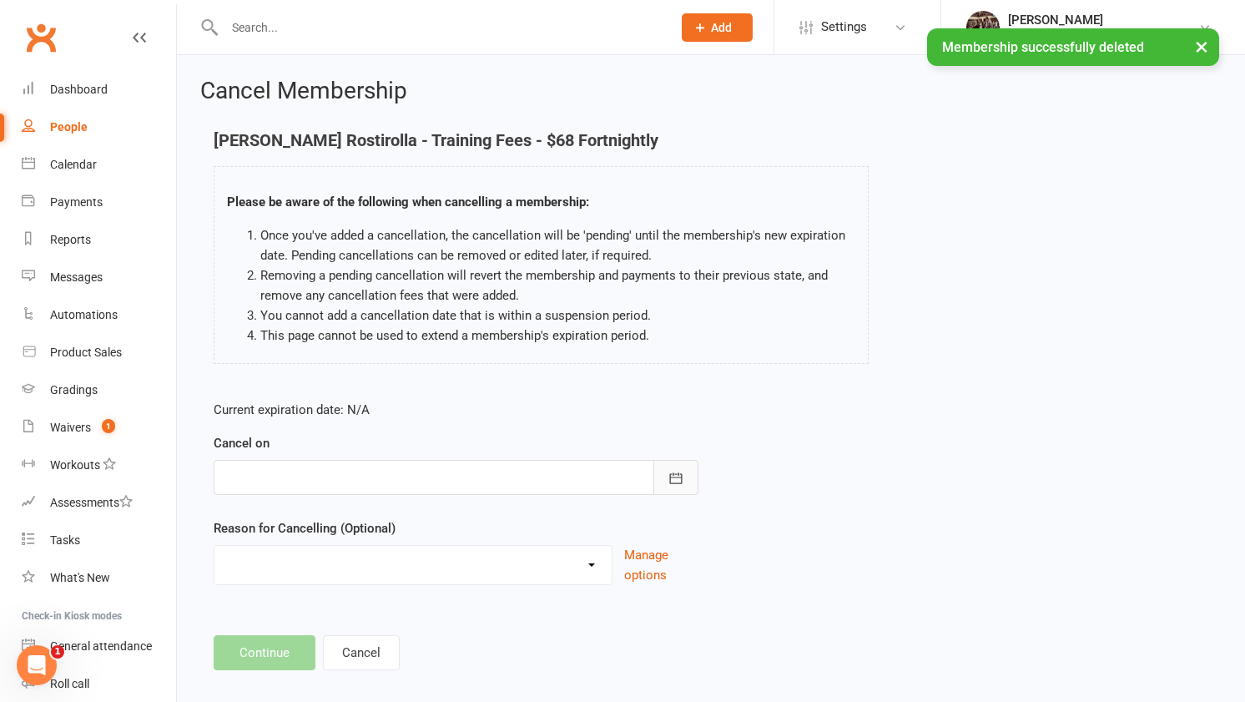
click at [660, 480] on button "button" at bounding box center [675, 477] width 45 height 35
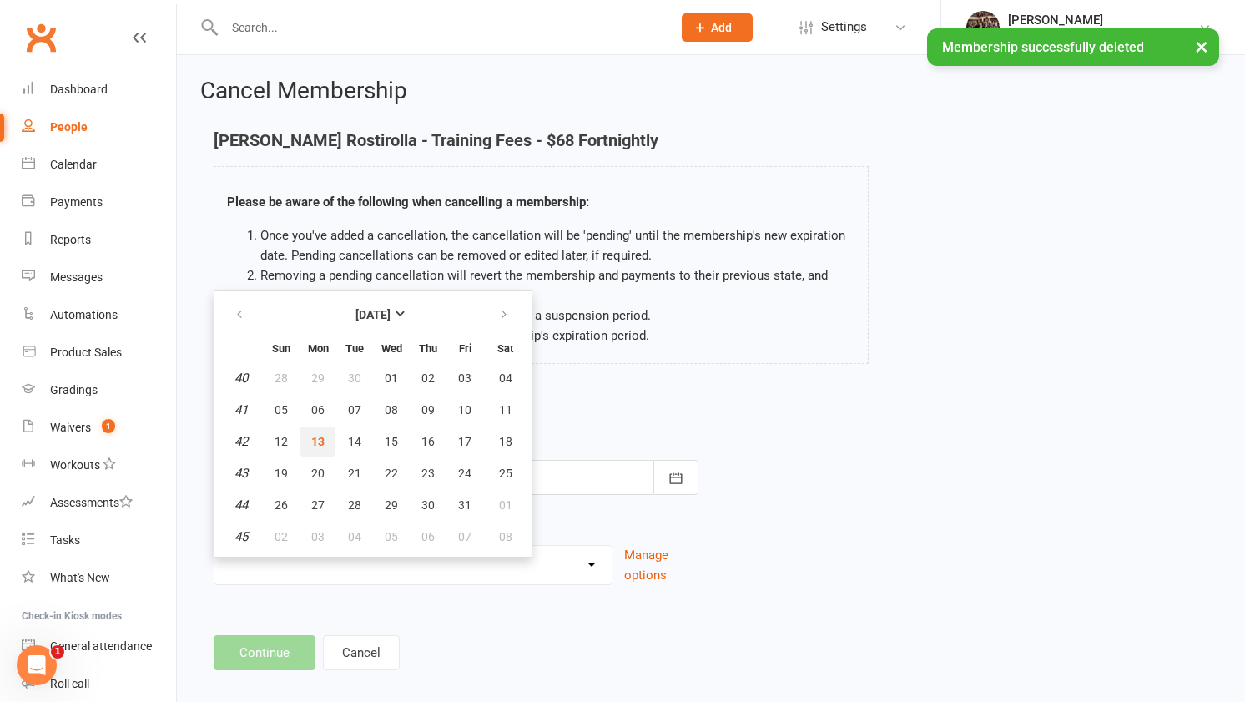
click at [325, 438] on button "13" at bounding box center [317, 441] width 35 height 30
type input "13 Oct 2025"
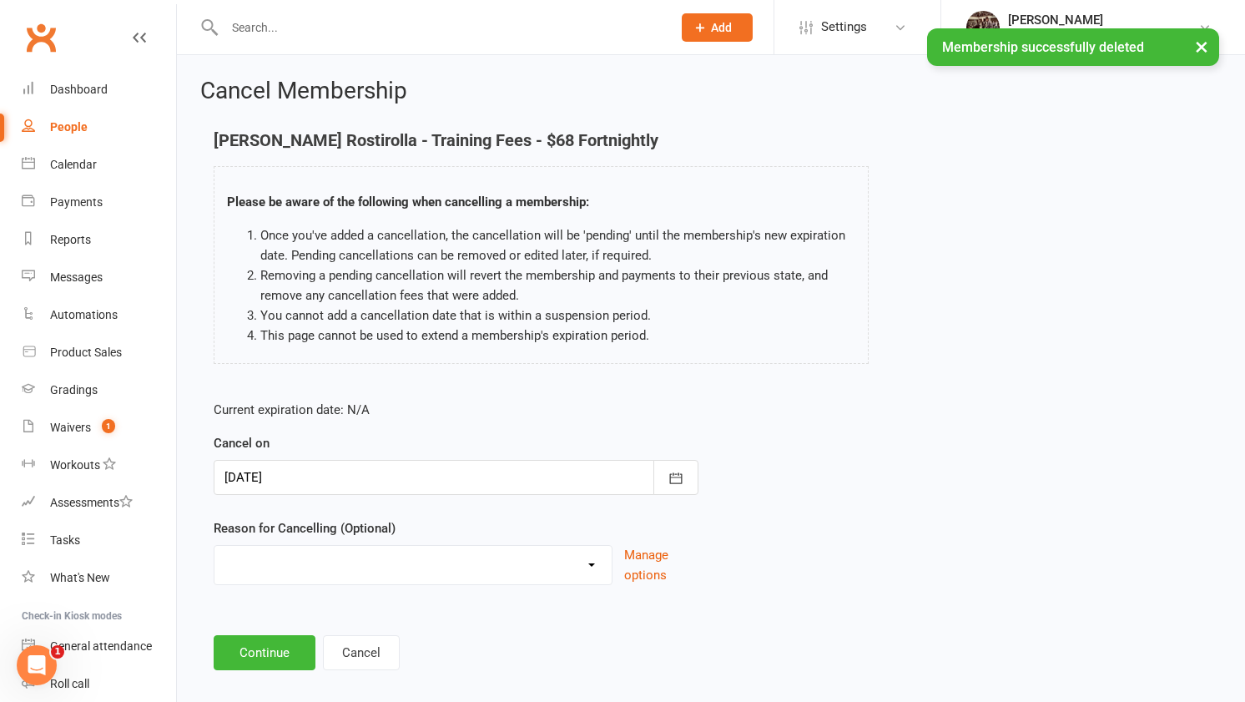
click at [398, 578] on select "Admin Can't Afford Cant make classes Can’t make classes (invite back later) Cha…" at bounding box center [412, 562] width 397 height 33
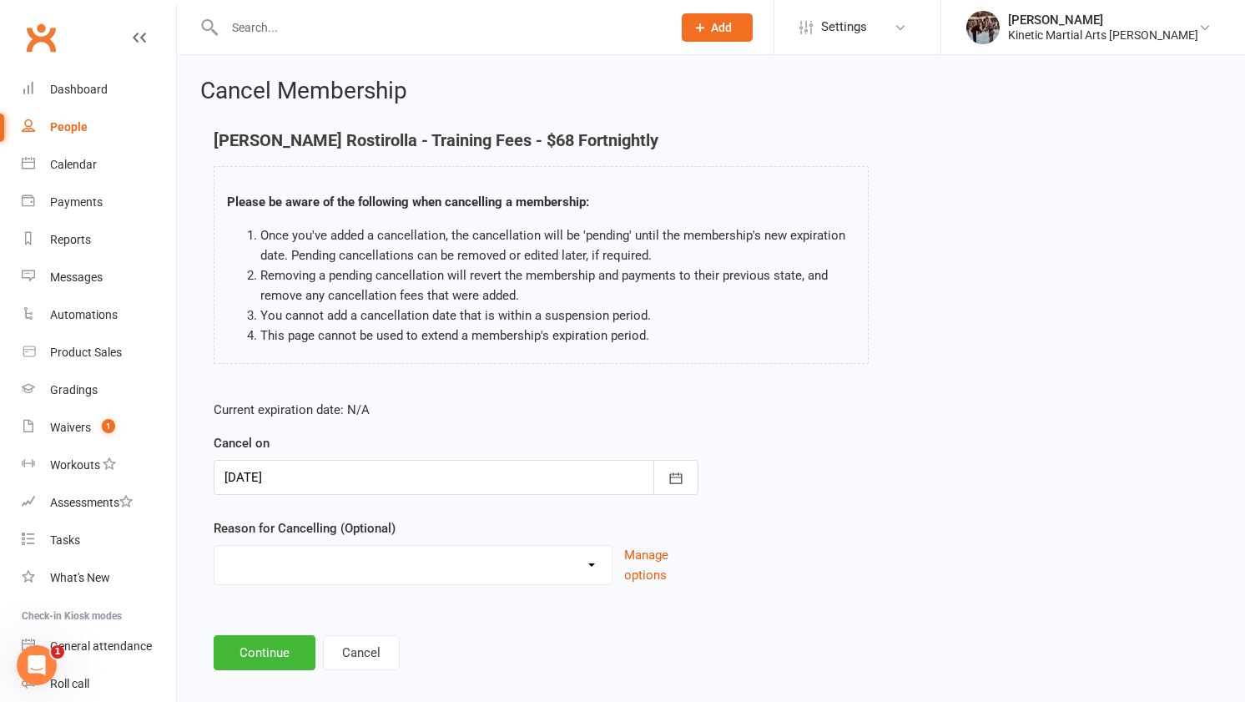
select select "2"
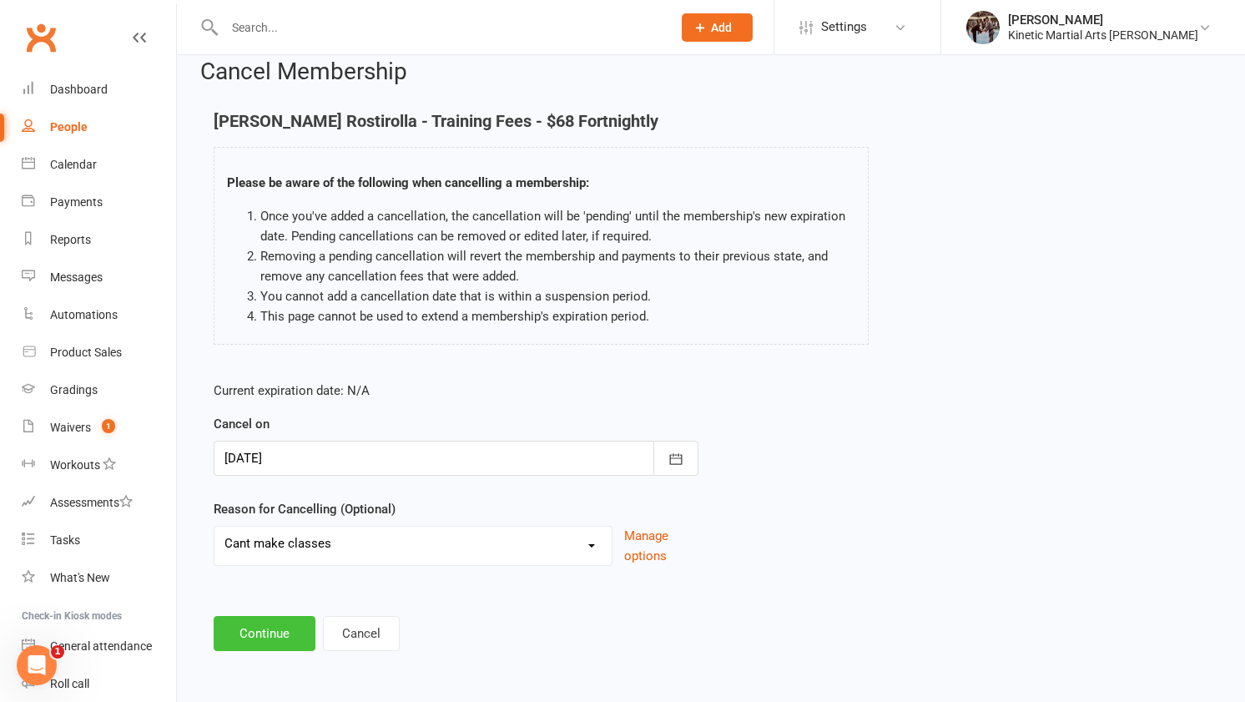
click at [274, 644] on button "Continue" at bounding box center [265, 633] width 102 height 35
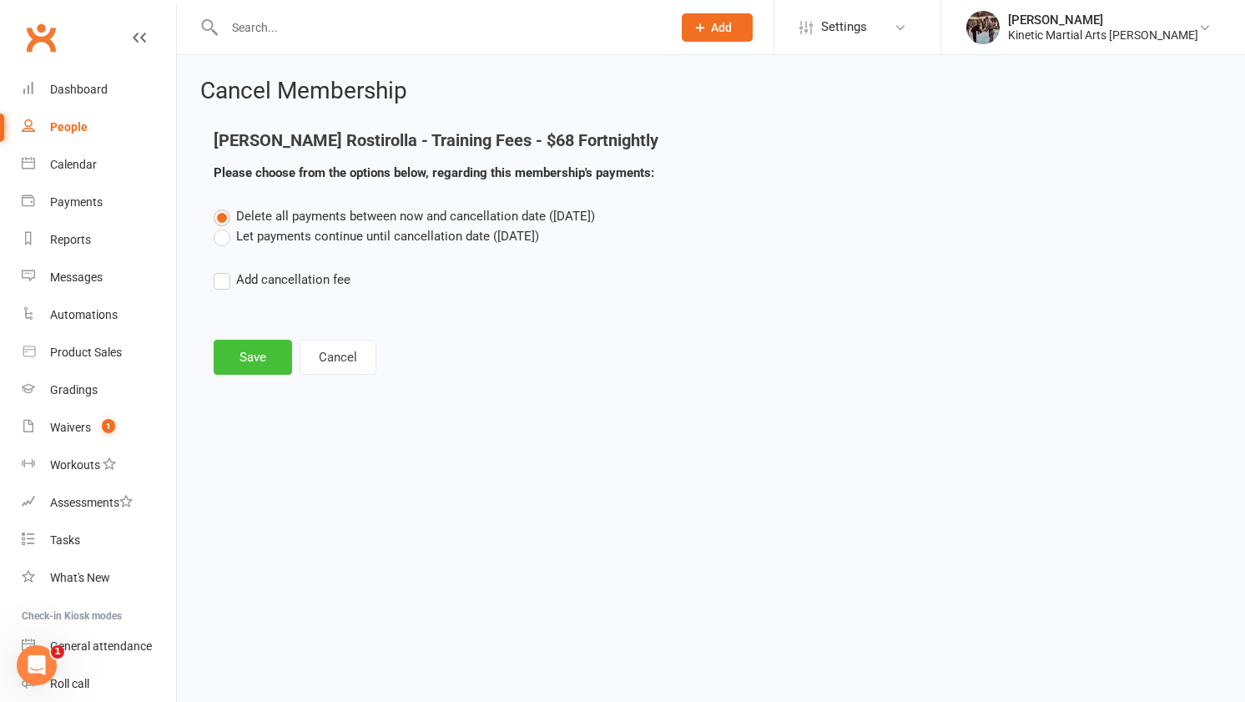
click at [254, 360] on button "Save" at bounding box center [253, 357] width 78 height 35
